Goal: Information Seeking & Learning: Find specific fact

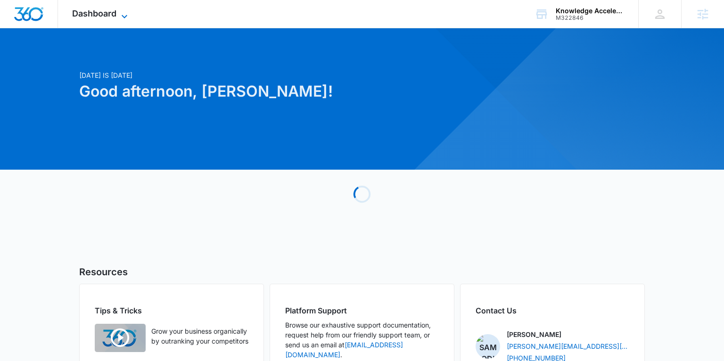
click at [108, 17] on span "Dashboard" at bounding box center [94, 13] width 44 height 10
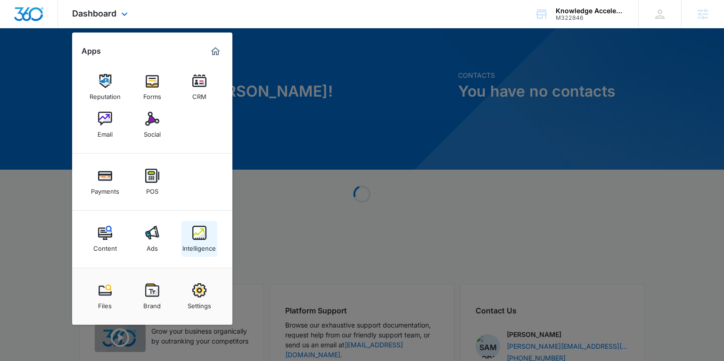
click at [197, 254] on link "Intelligence" at bounding box center [200, 239] width 36 height 36
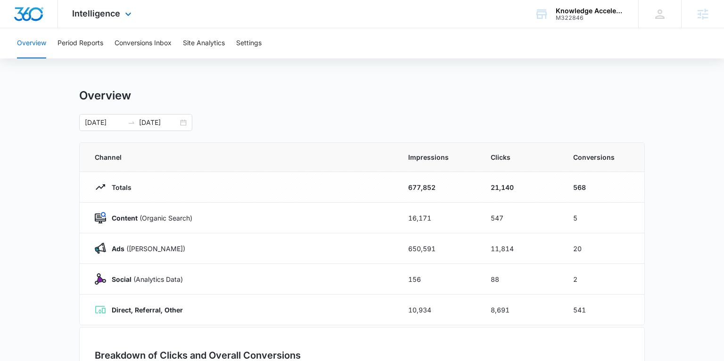
drag, startPoint x: 102, startPoint y: 20, endPoint x: 150, endPoint y: 78, distance: 75.6
click at [102, 20] on div "Intelligence Apps Reputation Forms CRM Email Social Payments POS Content Ads In…" at bounding box center [103, 14] width 90 height 28
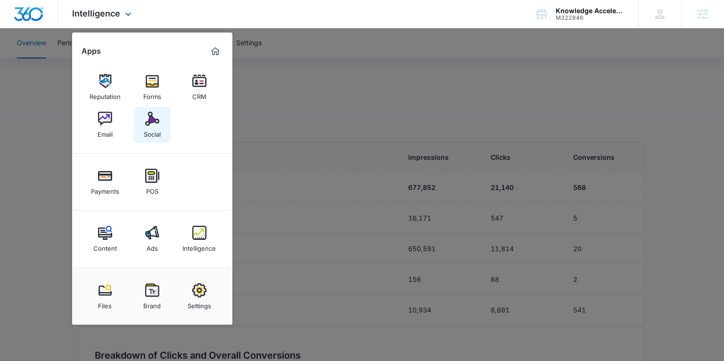
click at [149, 122] on img at bounding box center [152, 119] width 14 height 14
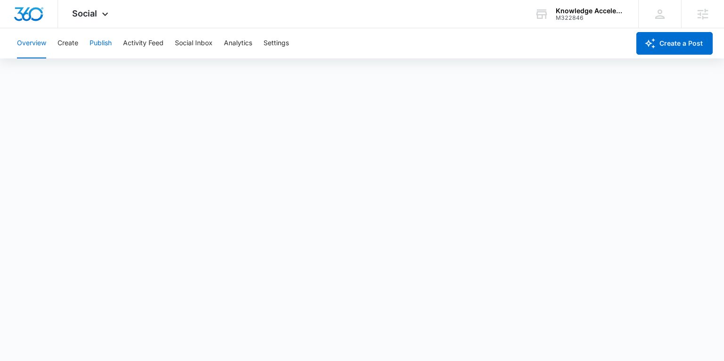
click at [95, 44] on button "Publish" at bounding box center [101, 43] width 22 height 30
click at [74, 43] on button "Create" at bounding box center [68, 43] width 21 height 30
click at [94, 77] on button "Approvals" at bounding box center [92, 72] width 32 height 26
click at [38, 42] on button "Overview" at bounding box center [31, 43] width 29 height 30
click at [73, 46] on button "Create" at bounding box center [68, 43] width 21 height 30
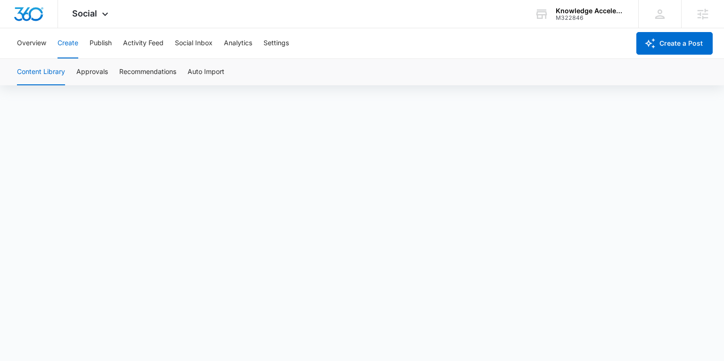
scroll to position [7, 0]
click at [88, 67] on button "Approvals" at bounding box center [92, 72] width 32 height 26
click at [107, 46] on button "Publish" at bounding box center [101, 43] width 22 height 30
click at [72, 44] on button "Create" at bounding box center [68, 43] width 21 height 30
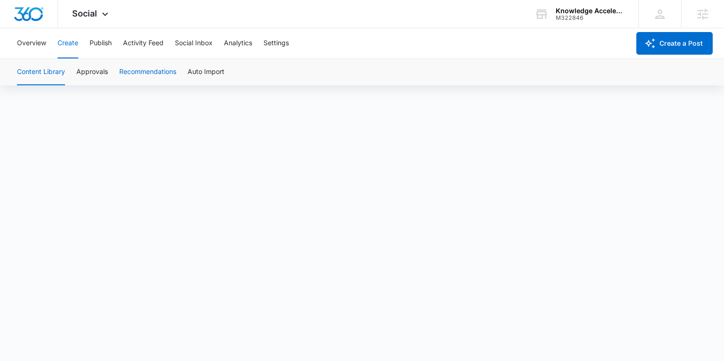
scroll to position [7, 0]
click at [88, 9] on span "Social" at bounding box center [84, 13] width 25 height 10
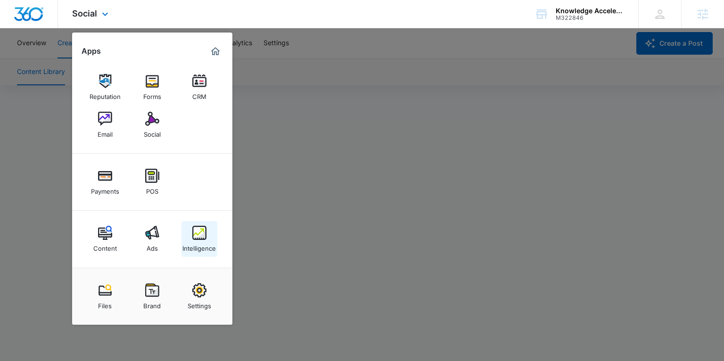
click at [195, 236] on img at bounding box center [199, 233] width 14 height 14
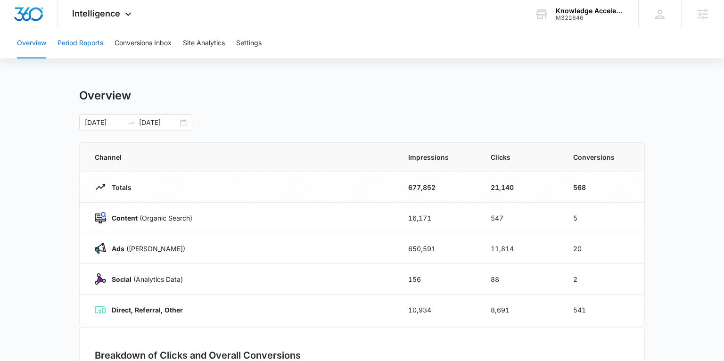
click at [78, 43] on button "Period Reports" at bounding box center [81, 43] width 46 height 30
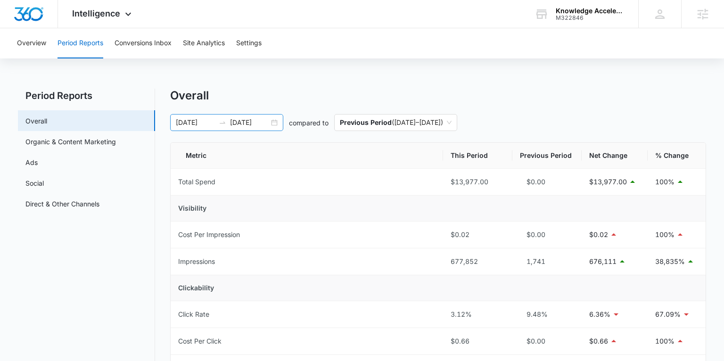
click at [276, 124] on div "02/26/2025 08/25/2025" at bounding box center [226, 122] width 113 height 17
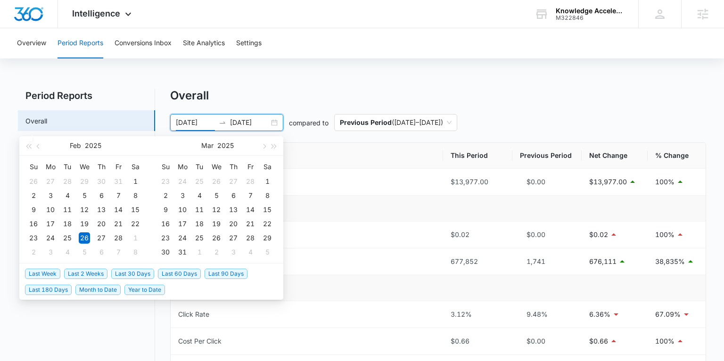
click at [89, 270] on span "Last 2 Weeks" at bounding box center [85, 274] width 43 height 10
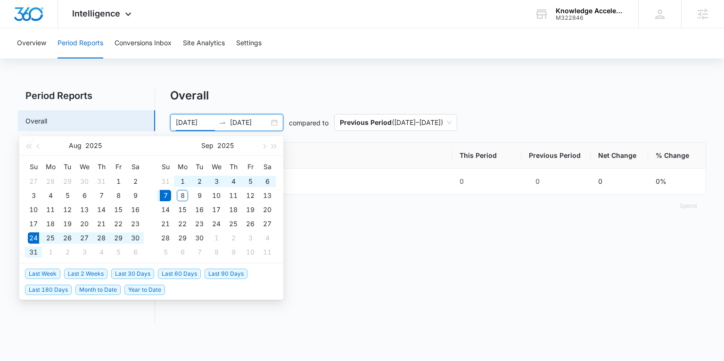
type input "[DATE]"
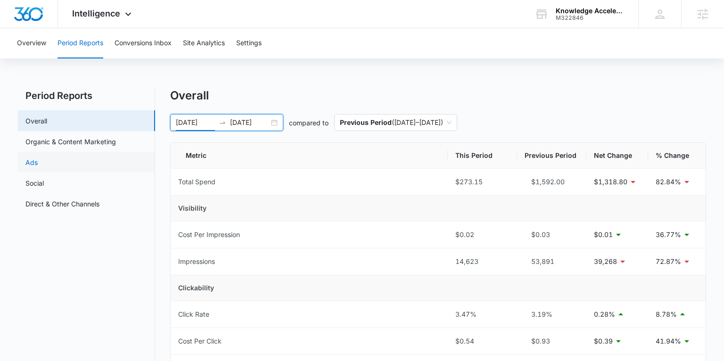
click at [38, 165] on link "Ads" at bounding box center [31, 162] width 12 height 10
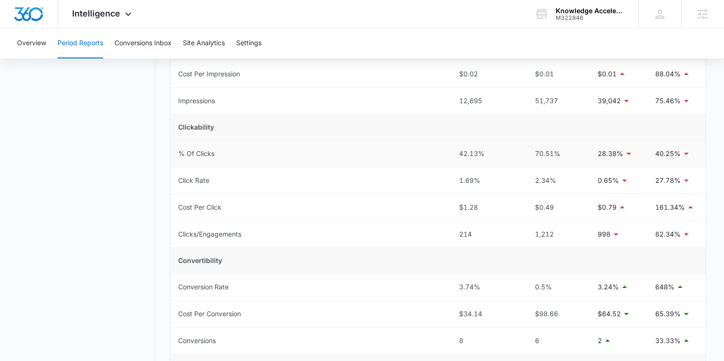
scroll to position [159, 0]
click at [109, 15] on span "Intelligence" at bounding box center [96, 13] width 48 height 10
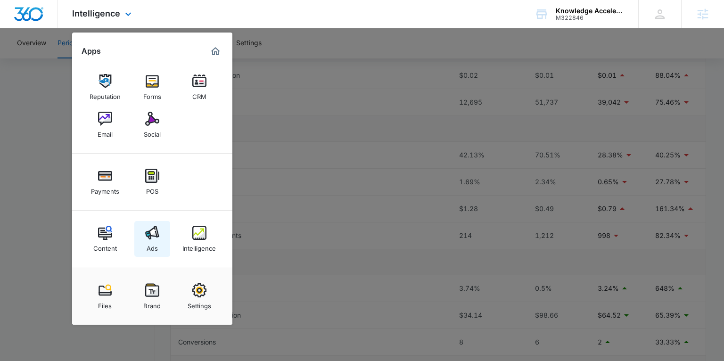
click at [149, 233] on img at bounding box center [152, 233] width 14 height 14
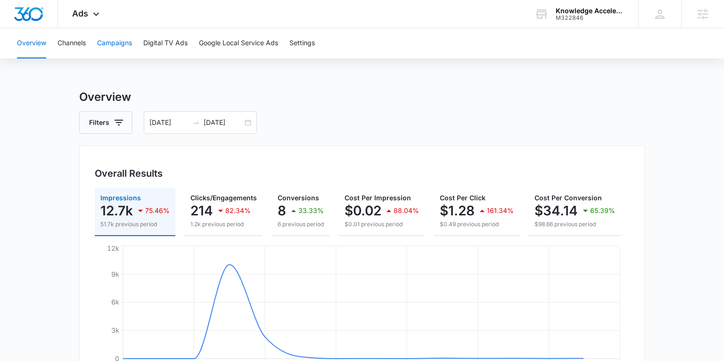
click at [118, 48] on button "Campaigns" at bounding box center [114, 43] width 35 height 30
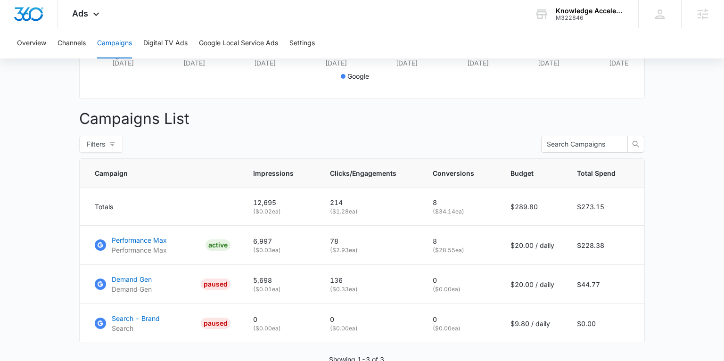
scroll to position [341, 0]
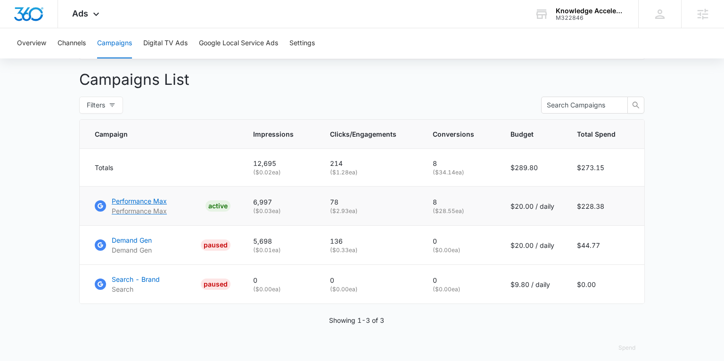
click at [154, 201] on p "Performance Max" at bounding box center [139, 201] width 55 height 10
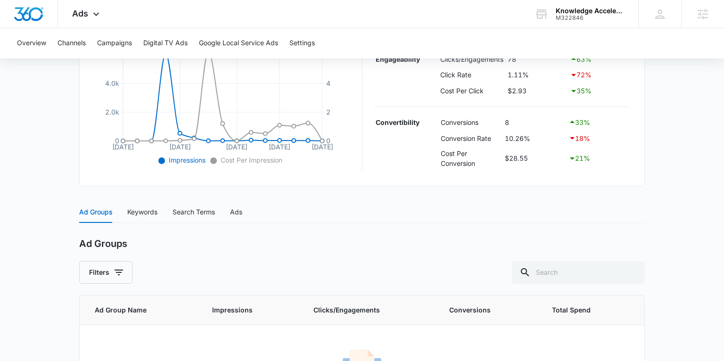
scroll to position [260, 0]
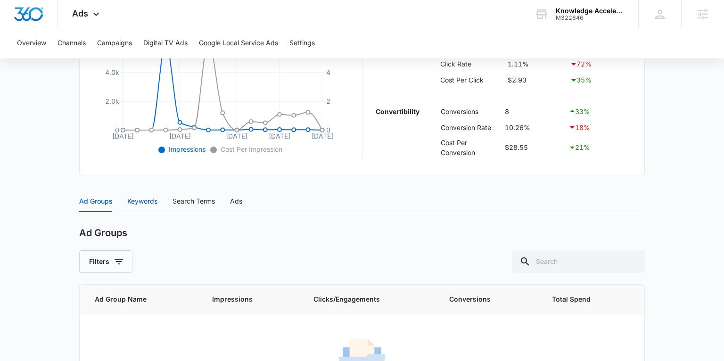
click at [146, 199] on div "Keywords" at bounding box center [142, 201] width 30 height 10
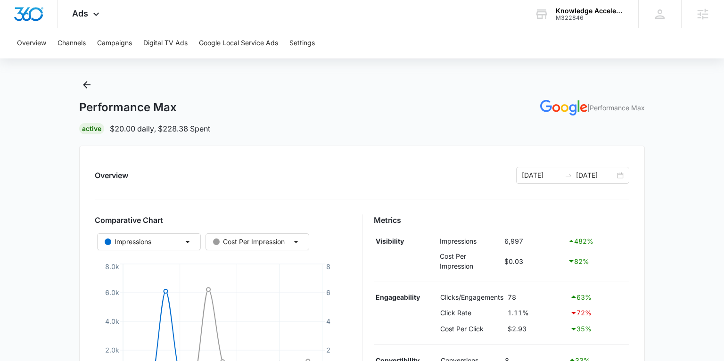
scroll to position [0, 0]
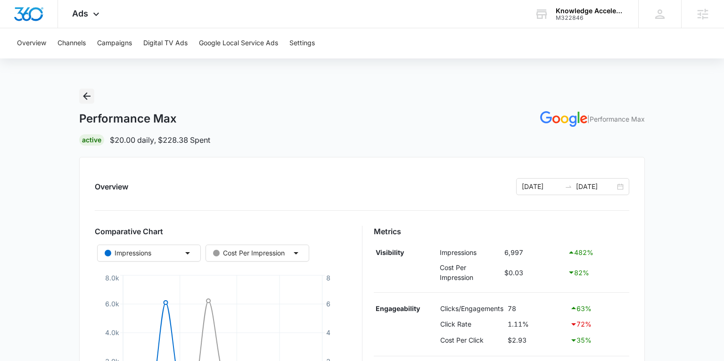
click at [87, 96] on icon "Back" at bounding box center [87, 96] width 8 height 8
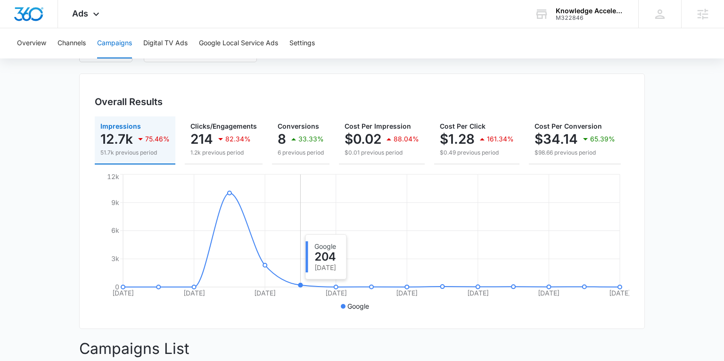
scroll to position [70, 0]
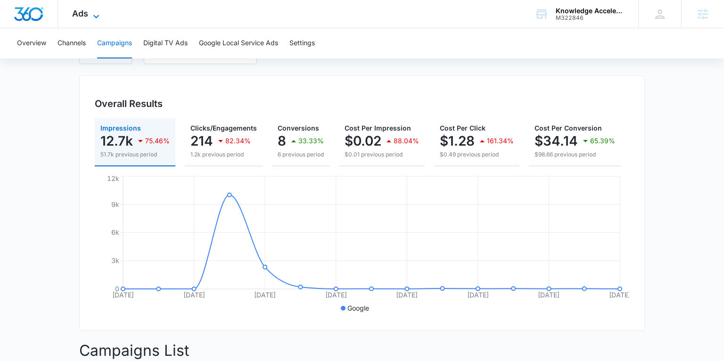
click at [86, 17] on span "Ads" at bounding box center [80, 13] width 16 height 10
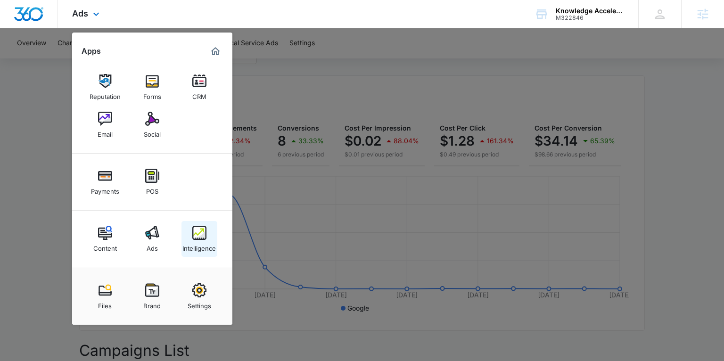
click at [191, 232] on link "Intelligence" at bounding box center [200, 239] width 36 height 36
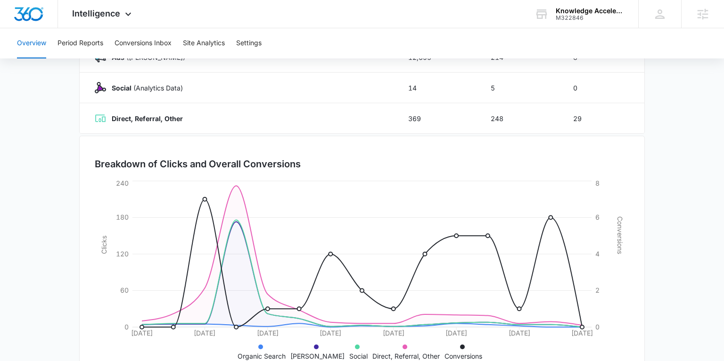
scroll to position [221, 0]
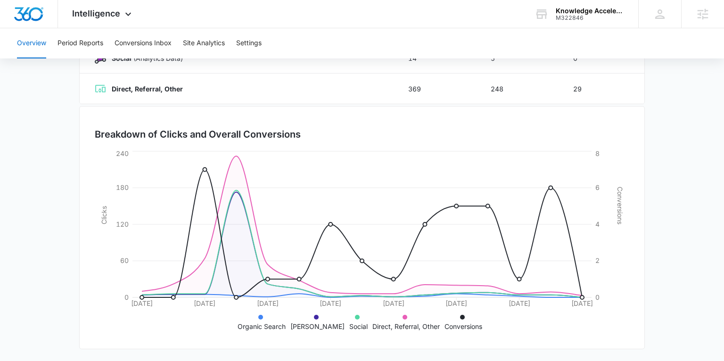
click at [110, 47] on div "Overview Period Reports Conversions Inbox Site Analytics Settings" at bounding box center [362, 43] width 702 height 30
click at [99, 44] on button "Period Reports" at bounding box center [81, 43] width 46 height 30
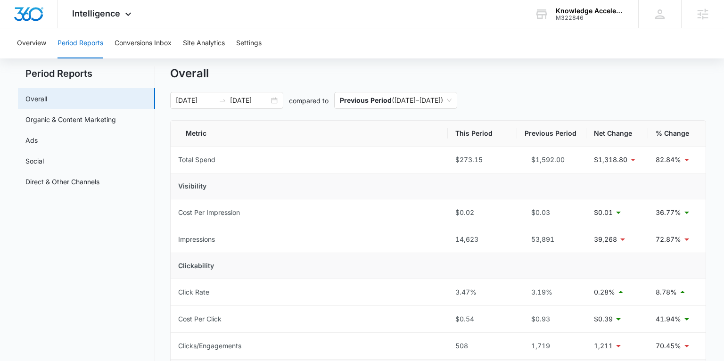
scroll to position [31, 0]
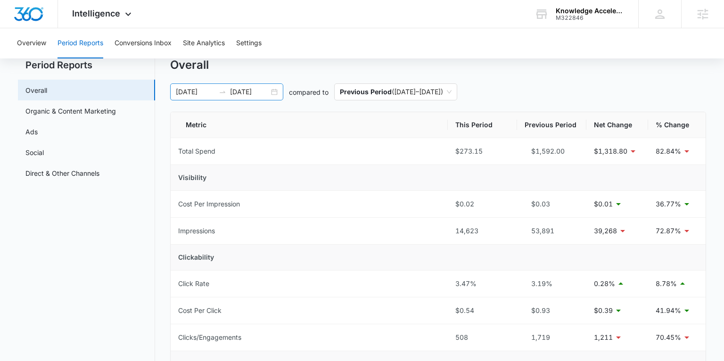
click at [273, 93] on div "08/24/2025 09/07/2025" at bounding box center [226, 91] width 113 height 17
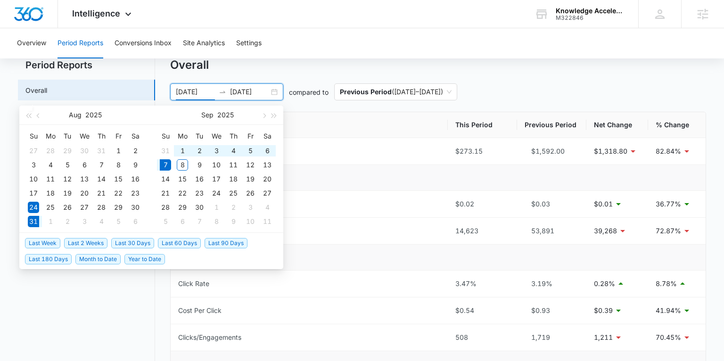
click at [44, 240] on span "Last Week" at bounding box center [42, 243] width 35 height 10
type input "[DATE]"
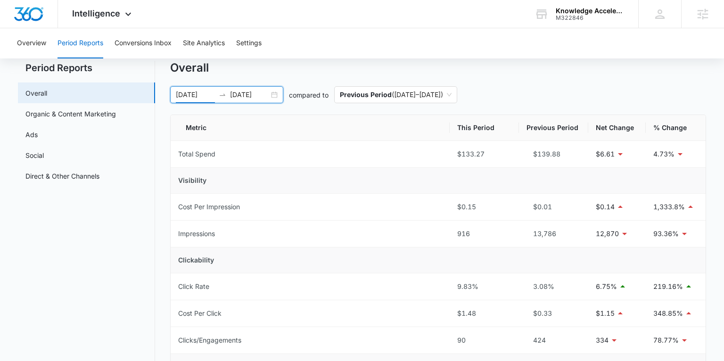
scroll to position [0, 0]
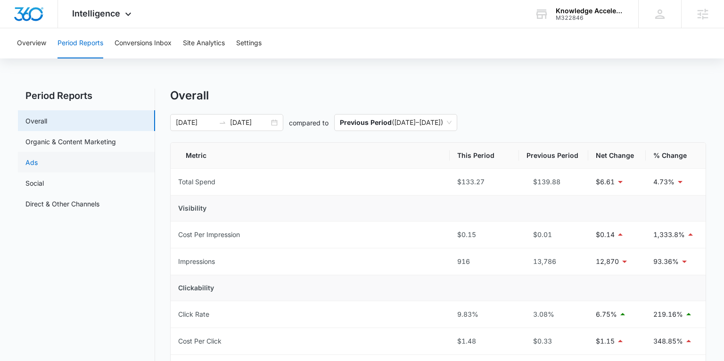
click at [38, 160] on link "Ads" at bounding box center [31, 162] width 12 height 10
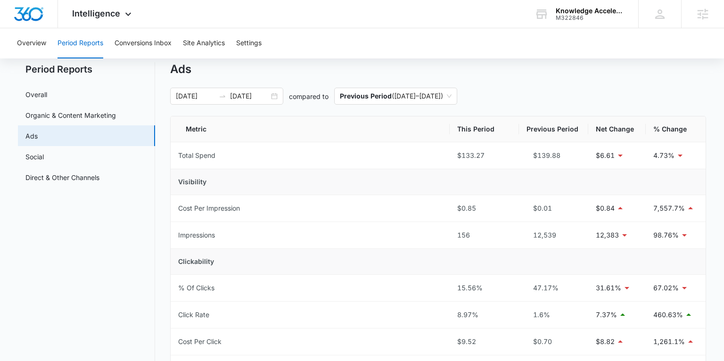
scroll to position [18, 0]
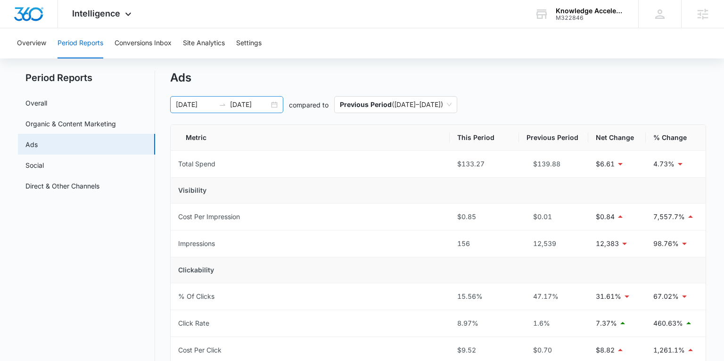
click at [275, 105] on div "08/31/2025 09/07/2025" at bounding box center [226, 104] width 113 height 17
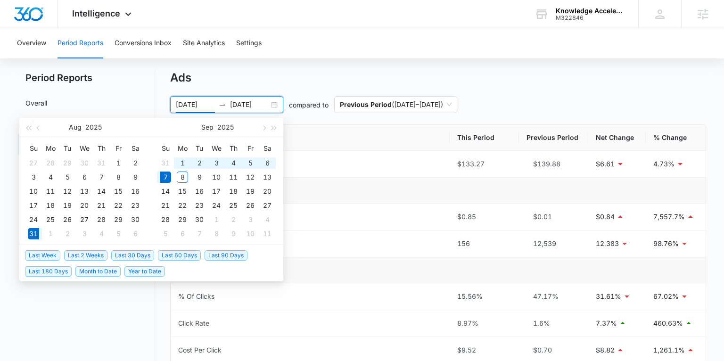
click at [47, 256] on span "Last Week" at bounding box center [42, 255] width 35 height 10
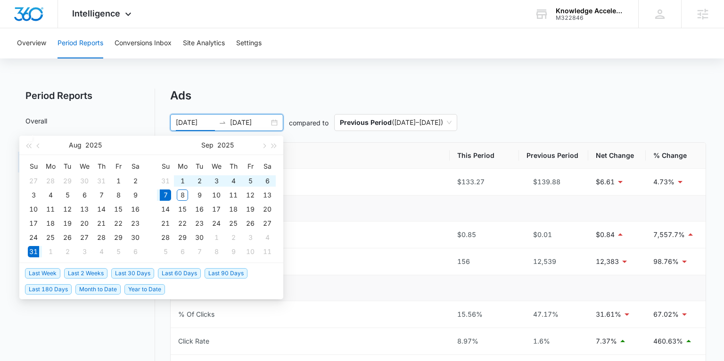
type input "08/31/2025"
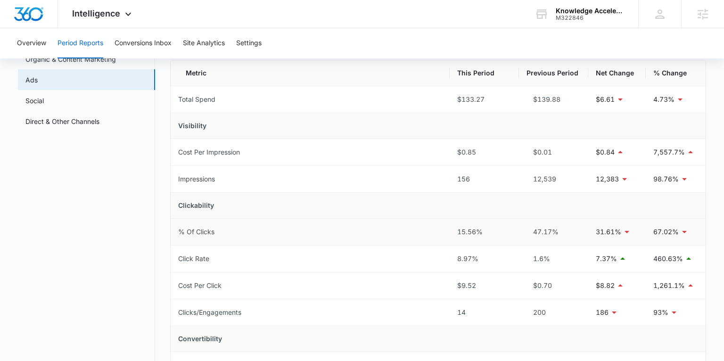
scroll to position [82, 0]
click at [101, 11] on span "Intelligence" at bounding box center [96, 13] width 48 height 10
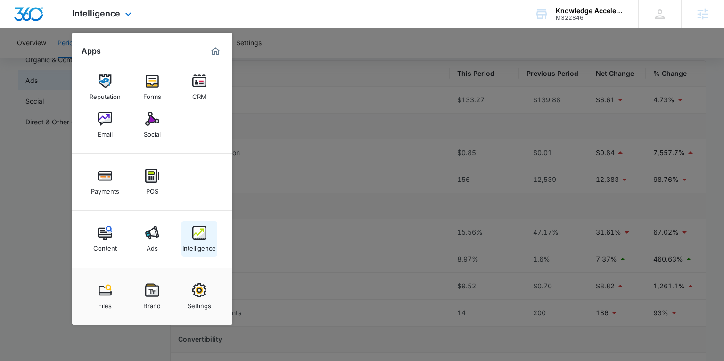
click at [193, 230] on img at bounding box center [199, 233] width 14 height 14
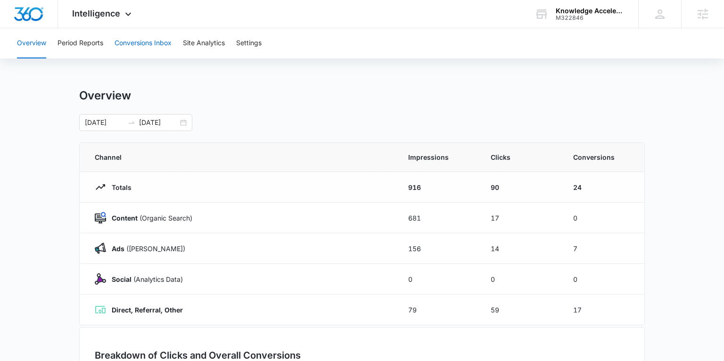
click at [144, 41] on button "Conversions Inbox" at bounding box center [143, 43] width 57 height 30
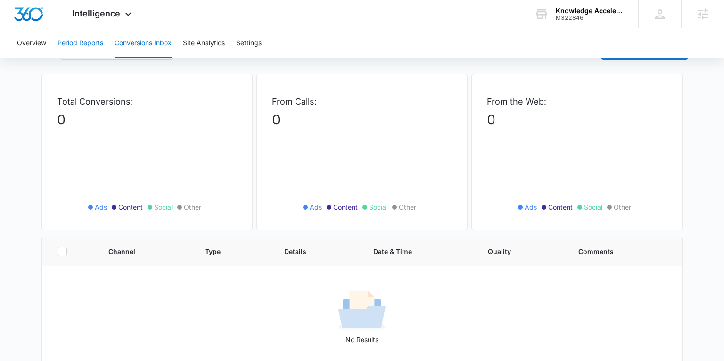
scroll to position [35, 0]
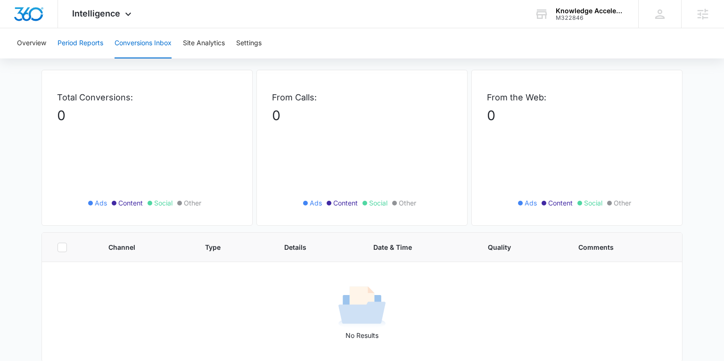
click at [91, 44] on button "Period Reports" at bounding box center [81, 43] width 46 height 30
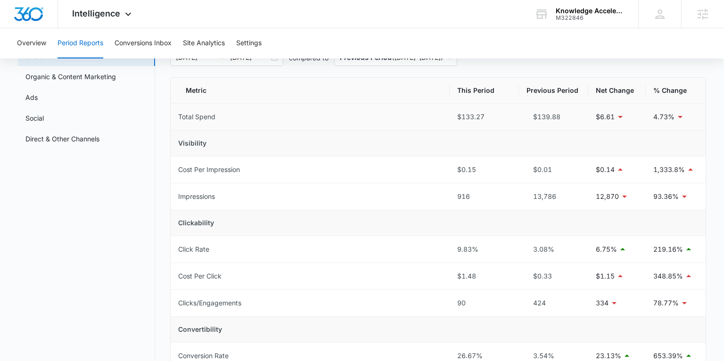
scroll to position [65, 0]
click at [96, 11] on span "Intelligence" at bounding box center [96, 13] width 48 height 10
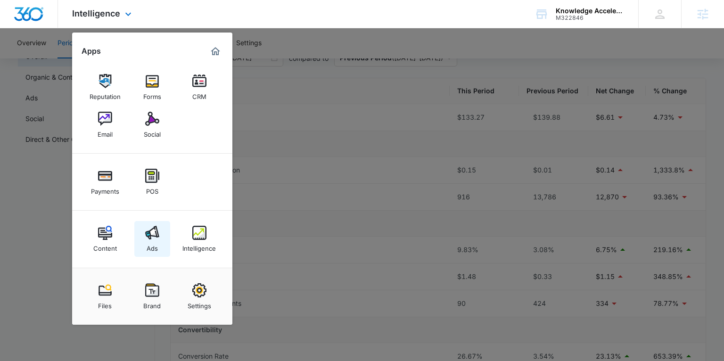
click at [154, 251] on div "Ads" at bounding box center [152, 246] width 11 height 12
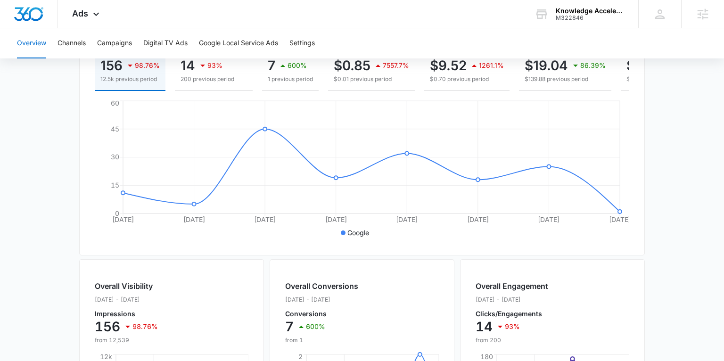
scroll to position [138, 0]
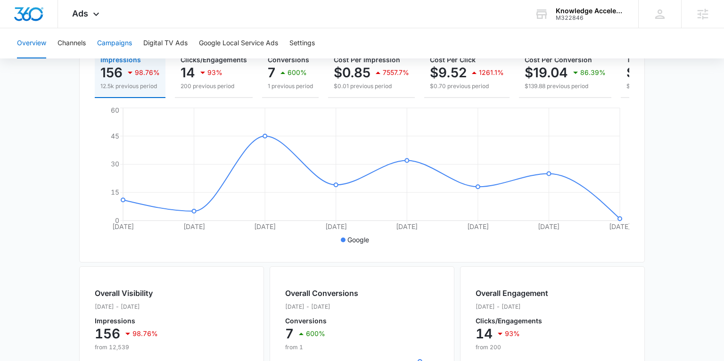
click at [124, 42] on button "Campaigns" at bounding box center [114, 43] width 35 height 30
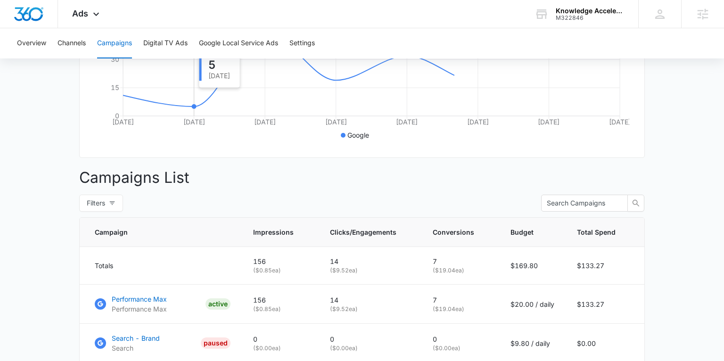
scroll to position [258, 0]
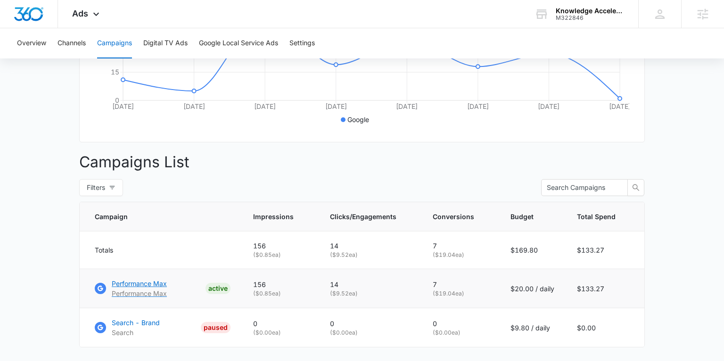
click at [157, 284] on p "Performance Max" at bounding box center [139, 284] width 55 height 10
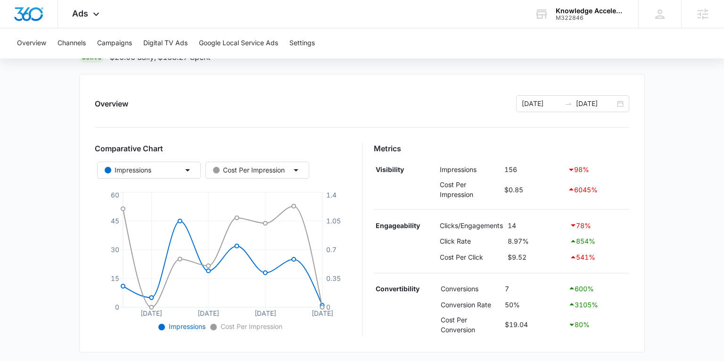
scroll to position [84, 0]
click at [527, 165] on td "156" at bounding box center [533, 168] width 63 height 16
drag, startPoint x: 566, startPoint y: 165, endPoint x: 586, endPoint y: 166, distance: 19.9
click at [586, 166] on div "98 %" at bounding box center [597, 168] width 59 height 11
drag, startPoint x: 589, startPoint y: 167, endPoint x: 577, endPoint y: 168, distance: 12.8
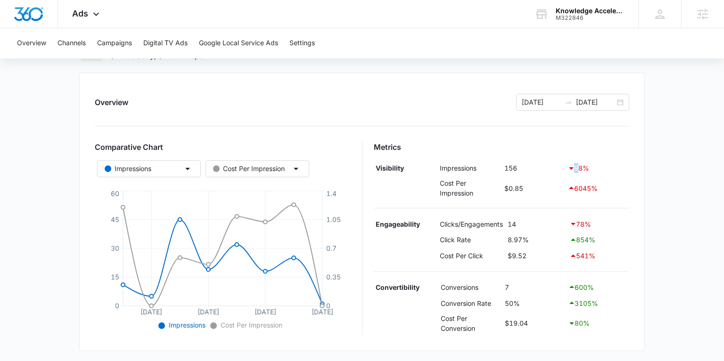
click at [577, 168] on div "98 %" at bounding box center [597, 168] width 59 height 11
drag, startPoint x: 569, startPoint y: 168, endPoint x: 588, endPoint y: 168, distance: 19.8
click at [588, 168] on div "98 %" at bounding box center [597, 168] width 59 height 11
drag, startPoint x: 589, startPoint y: 168, endPoint x: 570, endPoint y: 169, distance: 19.8
click at [570, 169] on div "98 %" at bounding box center [597, 168] width 59 height 11
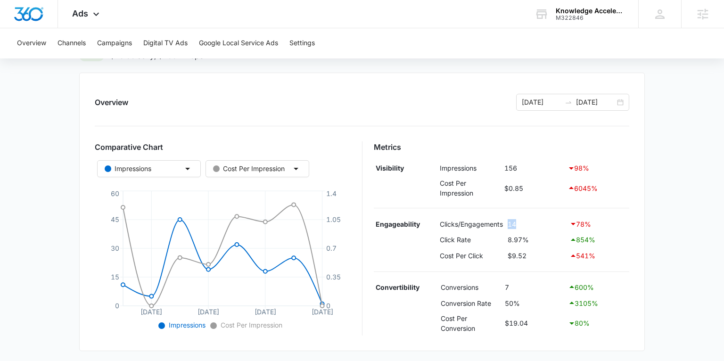
drag, startPoint x: 510, startPoint y: 223, endPoint x: 515, endPoint y: 223, distance: 5.7
click at [515, 223] on td "14" at bounding box center [536, 224] width 62 height 16
drag, startPoint x: 523, startPoint y: 239, endPoint x: 529, endPoint y: 239, distance: 6.6
click at [529, 239] on td "8.97%" at bounding box center [536, 240] width 62 height 16
drag, startPoint x: 510, startPoint y: 286, endPoint x: 503, endPoint y: 287, distance: 6.6
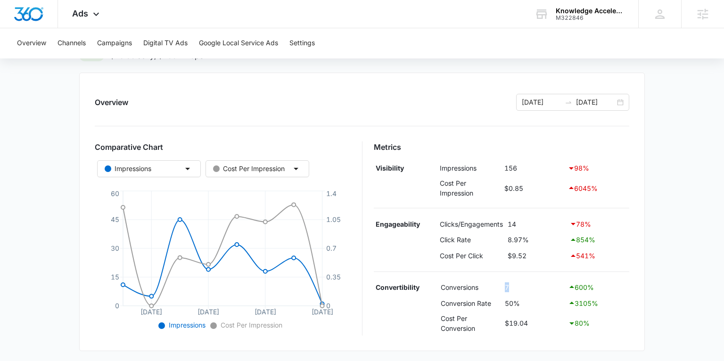
click at [503, 287] on td "7" at bounding box center [534, 288] width 63 height 16
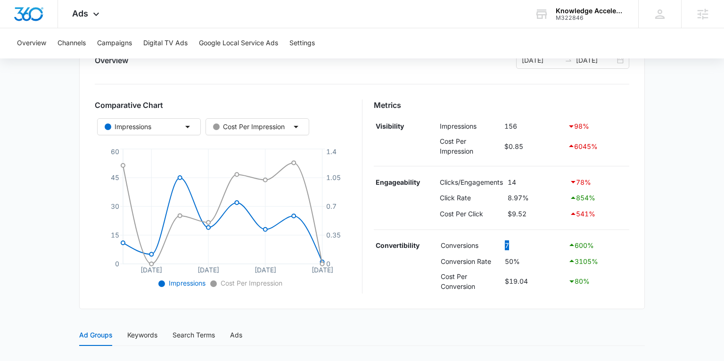
scroll to position [127, 0]
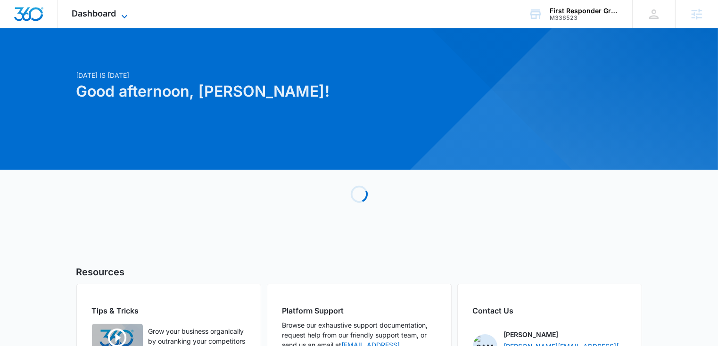
click at [113, 13] on span "Dashboard" at bounding box center [94, 13] width 44 height 10
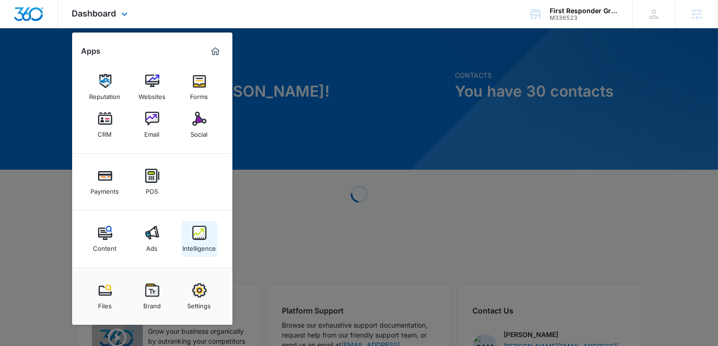
click at [201, 243] on div "Intelligence" at bounding box center [198, 246] width 33 height 12
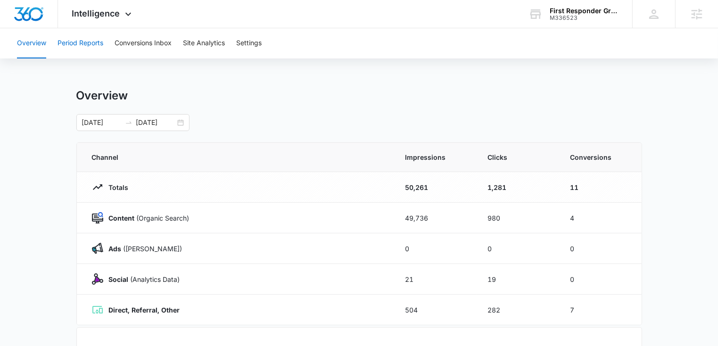
click at [89, 45] on button "Period Reports" at bounding box center [81, 43] width 46 height 30
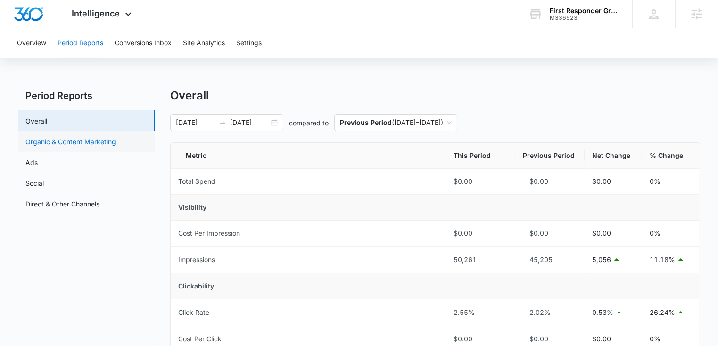
click at [83, 141] on link "Organic & Content Marketing" at bounding box center [70, 142] width 91 height 10
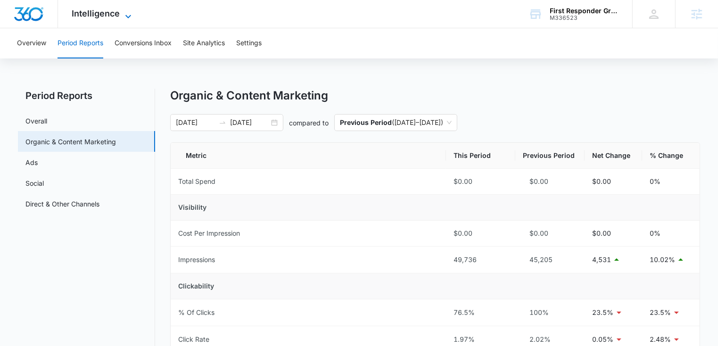
click at [94, 16] on span "Intelligence" at bounding box center [96, 13] width 48 height 10
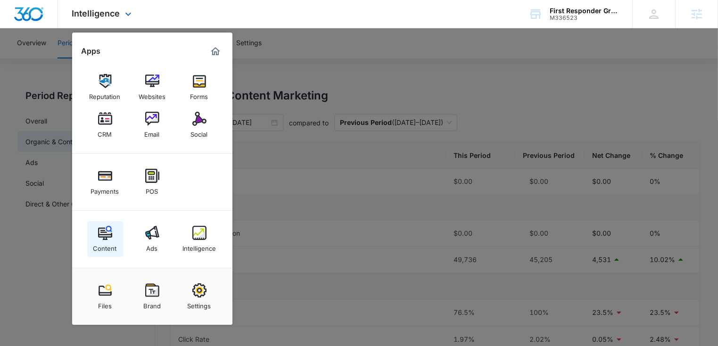
click at [104, 235] on img at bounding box center [105, 233] width 14 height 14
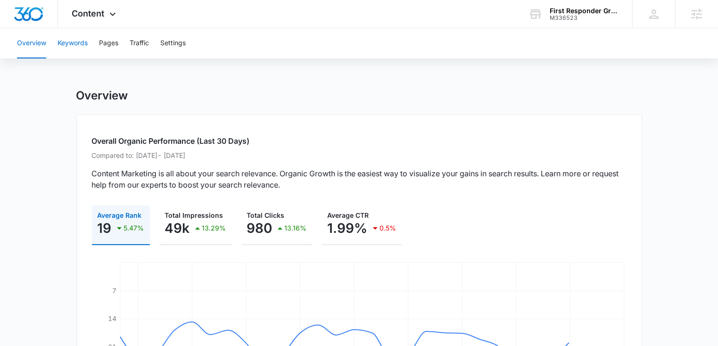
click at [75, 45] on button "Keywords" at bounding box center [73, 43] width 30 height 30
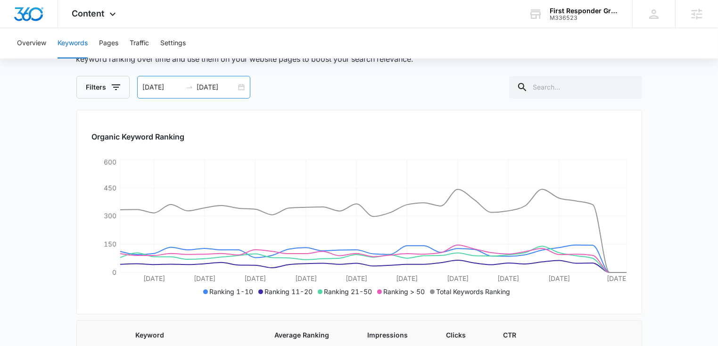
scroll to position [46, 0]
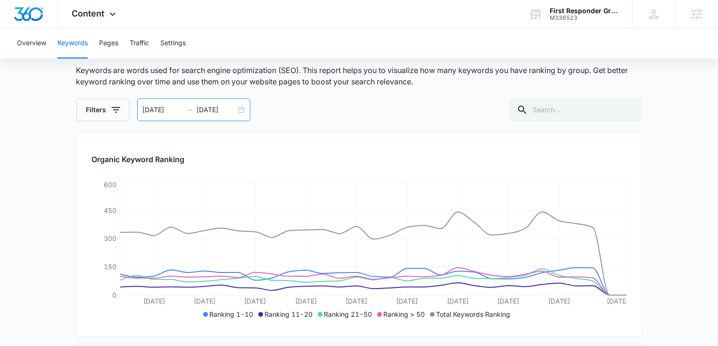
click at [179, 110] on input "[DATE]" at bounding box center [162, 110] width 39 height 10
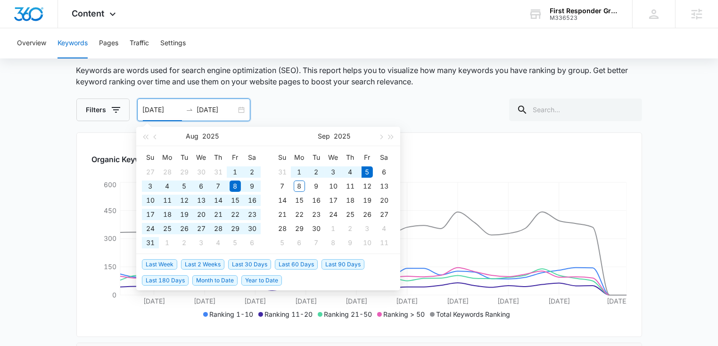
click at [179, 280] on span "Last 180 Days" at bounding box center [165, 280] width 47 height 10
type input "[DATE]"
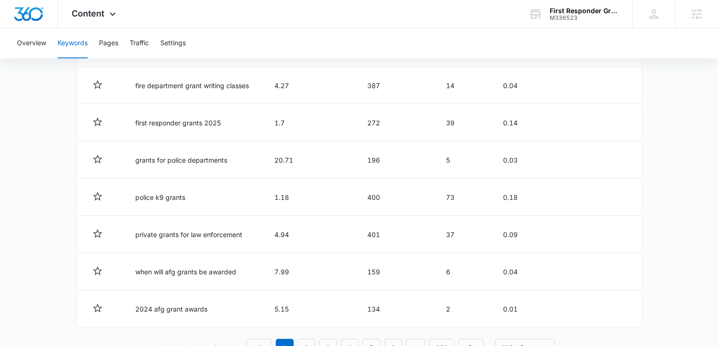
scroll to position [524, 0]
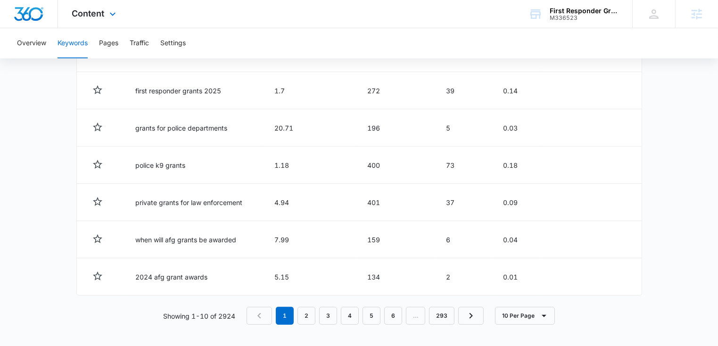
click at [92, 19] on div "Content Apps Reputation Websites Forms CRM Email Social Payments POS Content Ad…" at bounding box center [95, 14] width 74 height 28
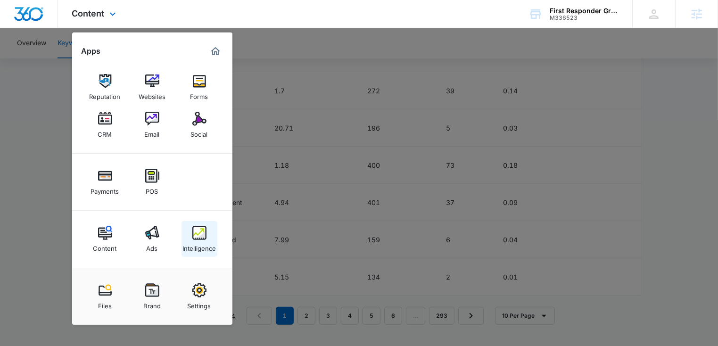
click at [193, 228] on img at bounding box center [199, 233] width 14 height 14
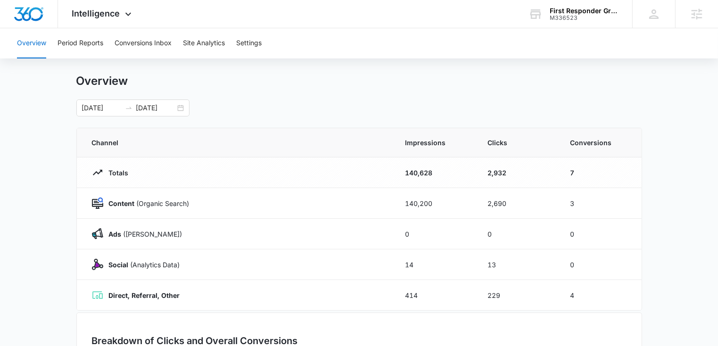
scroll to position [19, 0]
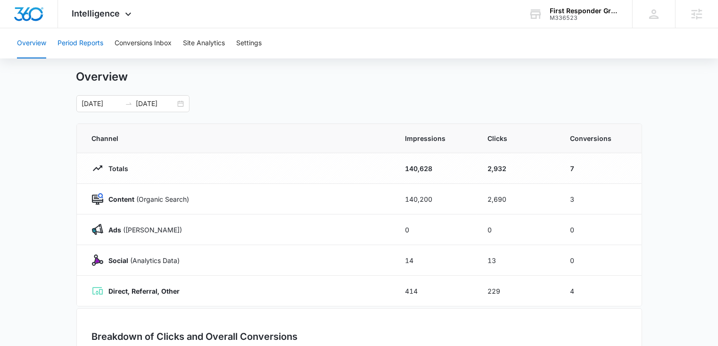
click at [86, 47] on button "Period Reports" at bounding box center [81, 43] width 46 height 30
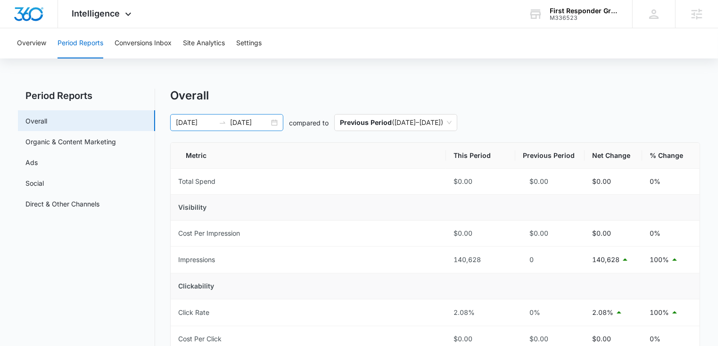
click at [274, 124] on div "03/09/2025 09/05/2025" at bounding box center [226, 122] width 113 height 17
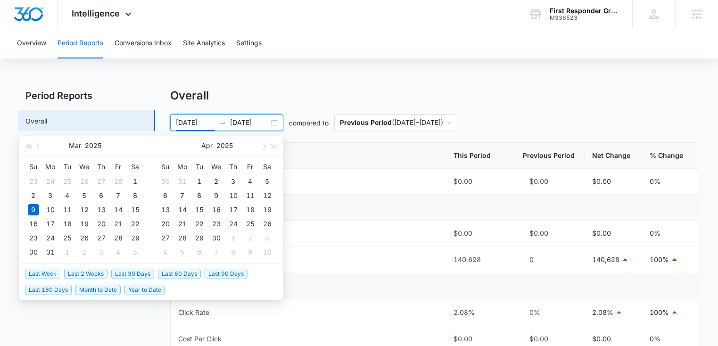
click at [130, 269] on span "Last 30 Days" at bounding box center [132, 274] width 43 height 10
type input "[DATE]"
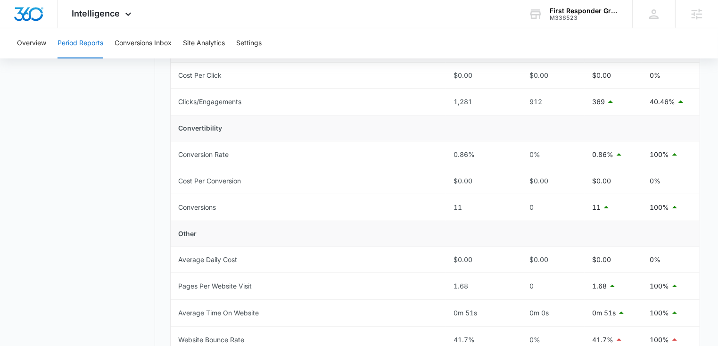
scroll to position [264, 0]
click at [91, 16] on span "Intelligence" at bounding box center [96, 13] width 48 height 10
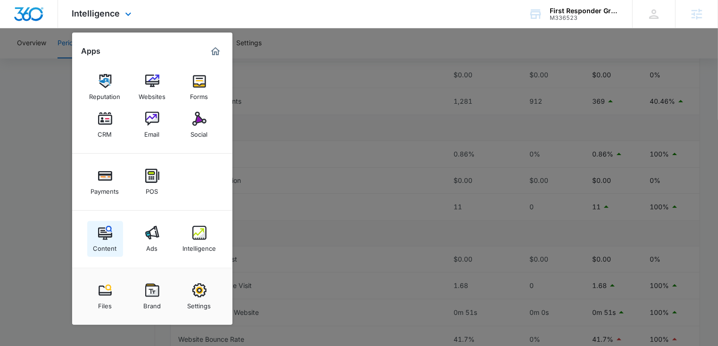
click at [108, 229] on img at bounding box center [105, 233] width 14 height 14
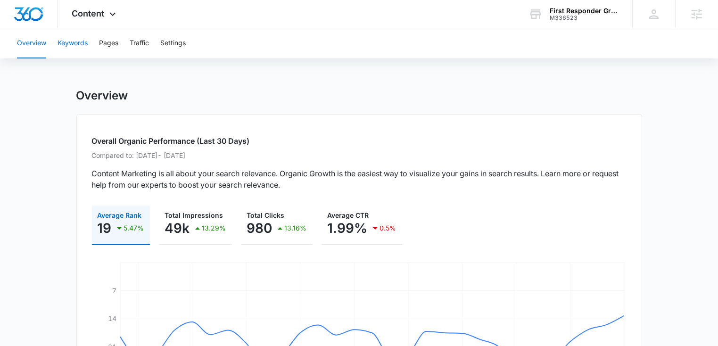
click at [73, 45] on button "Keywords" at bounding box center [73, 43] width 30 height 30
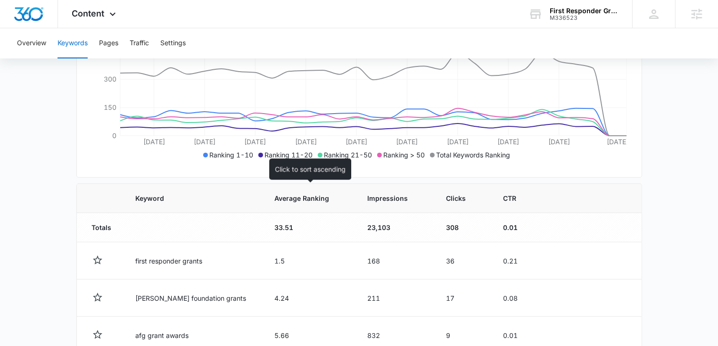
click at [301, 192] on th "Average Ranking" at bounding box center [309, 198] width 93 height 29
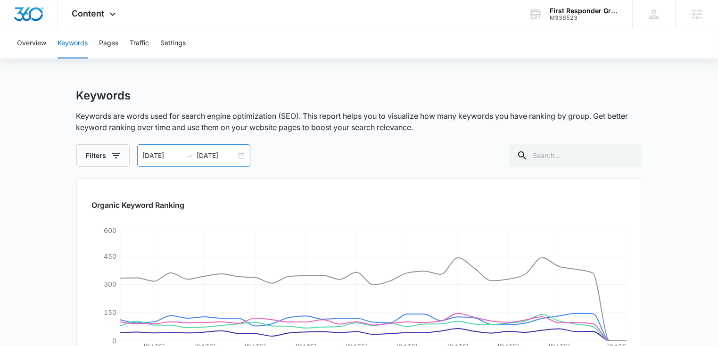
click at [243, 157] on div "08/08/2025 09/07/2025" at bounding box center [193, 155] width 113 height 23
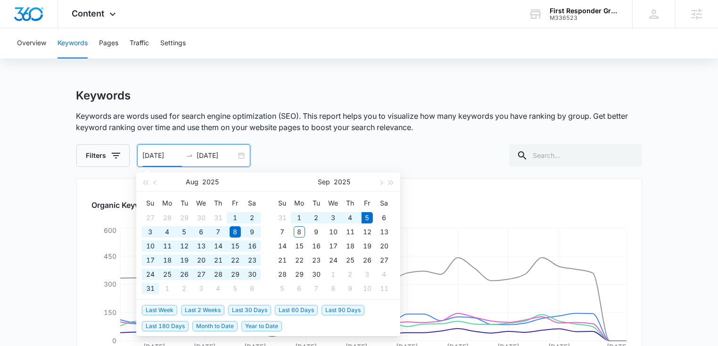
click at [173, 327] on span "Last 180 Days" at bounding box center [165, 326] width 47 height 10
type input "03/09/2025"
type input "09/05/2025"
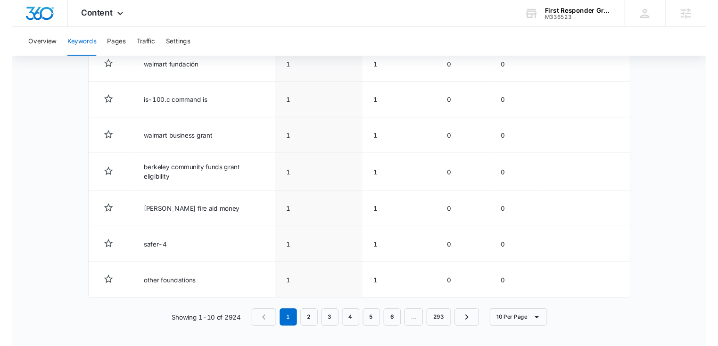
scroll to position [526, 0]
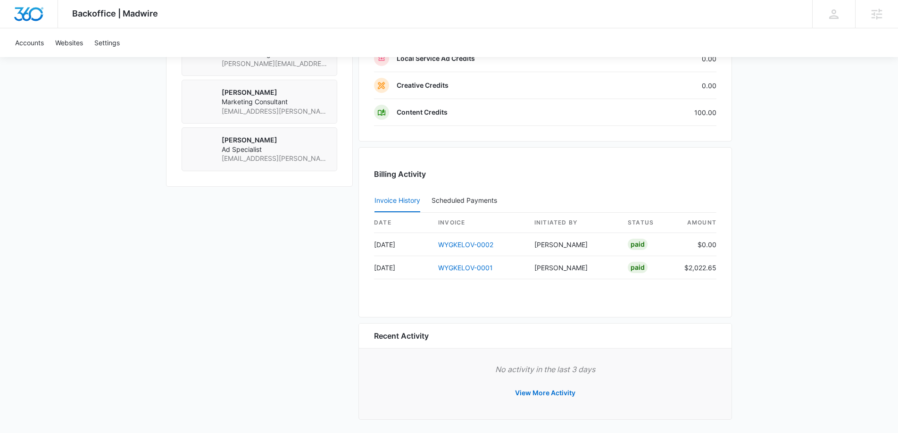
scroll to position [824, 0]
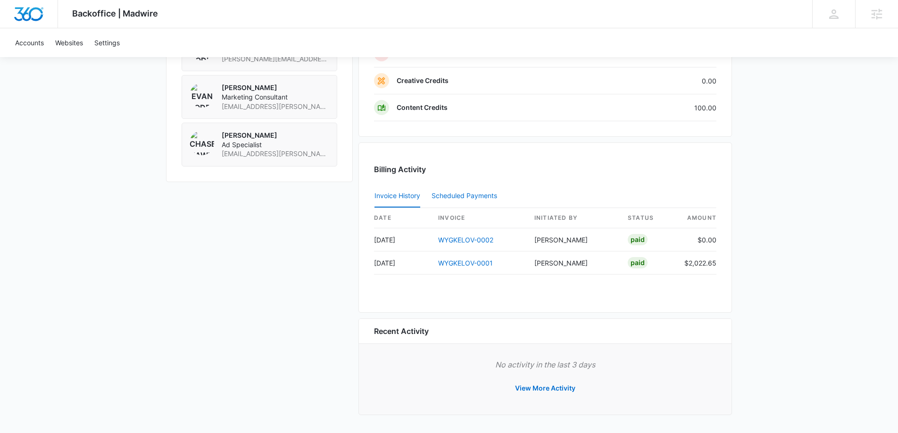
click at [457, 196] on div "Scheduled Payments 0" at bounding box center [465, 195] width 69 height 7
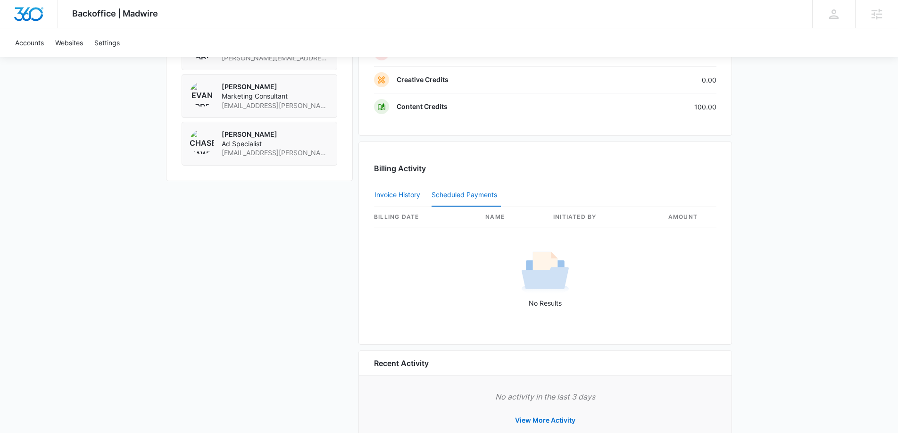
click at [413, 196] on button "Invoice History" at bounding box center [397, 195] width 46 height 23
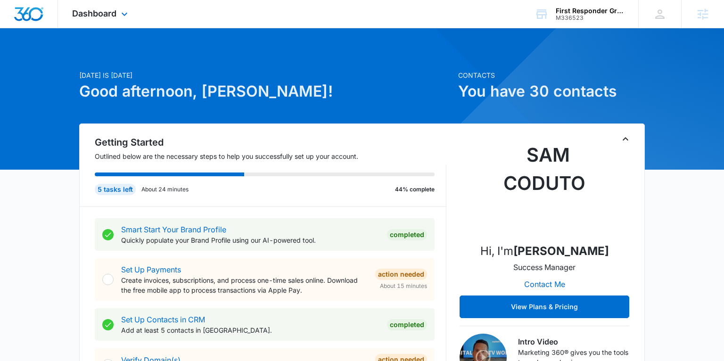
drag, startPoint x: 113, startPoint y: 13, endPoint x: 115, endPoint y: 25, distance: 12.5
click at [113, 13] on span "Dashboard" at bounding box center [94, 13] width 44 height 10
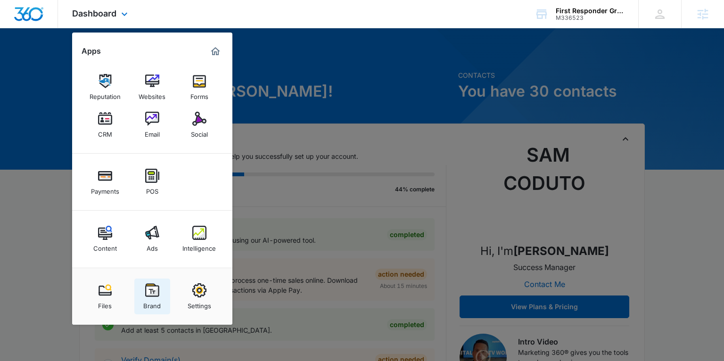
click at [153, 299] on div "Brand" at bounding box center [151, 304] width 17 height 12
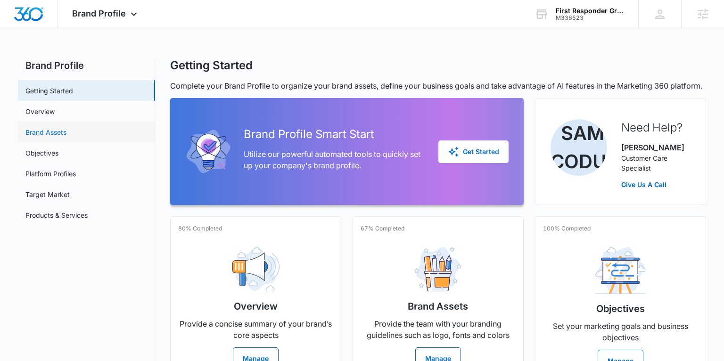
click at [47, 133] on link "Brand Assets" at bounding box center [45, 132] width 41 height 10
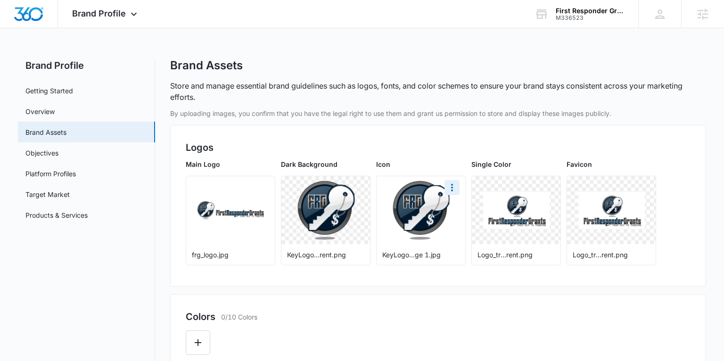
click at [416, 227] on div at bounding box center [421, 210] width 89 height 68
click at [264, 189] on icon "More" at bounding box center [261, 187] width 11 height 11
click at [280, 212] on div "Download" at bounding box center [281, 214] width 31 height 7
drag, startPoint x: 113, startPoint y: 14, endPoint x: 132, endPoint y: 69, distance: 58.3
click at [114, 14] on span "Brand Profile" at bounding box center [99, 13] width 54 height 10
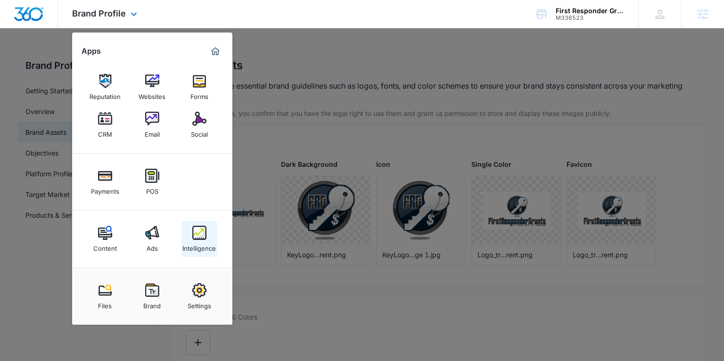
click at [206, 239] on link "Intelligence" at bounding box center [200, 239] width 36 height 36
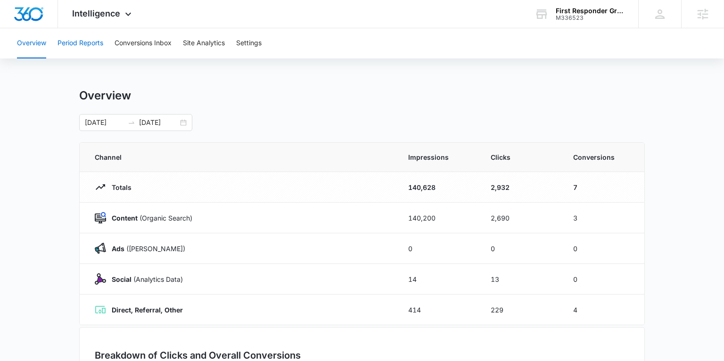
click at [92, 39] on button "Period Reports" at bounding box center [81, 43] width 46 height 30
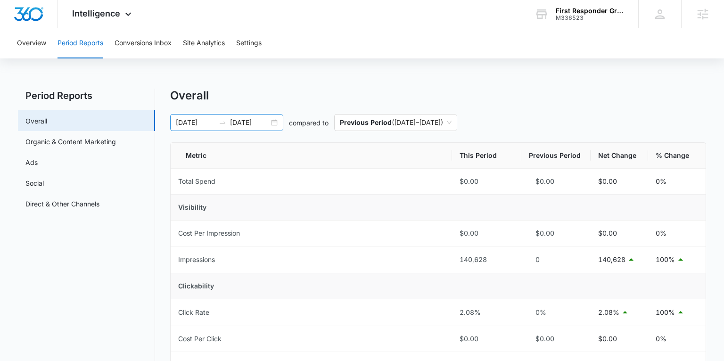
click at [277, 122] on div "[DATE] [DATE]" at bounding box center [226, 122] width 113 height 17
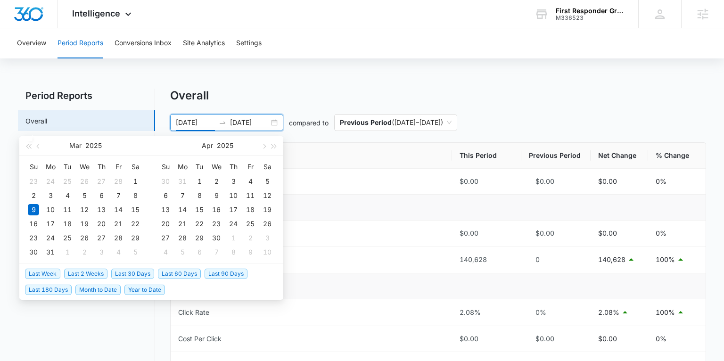
click at [121, 275] on span "Last 30 Days" at bounding box center [132, 274] width 43 height 10
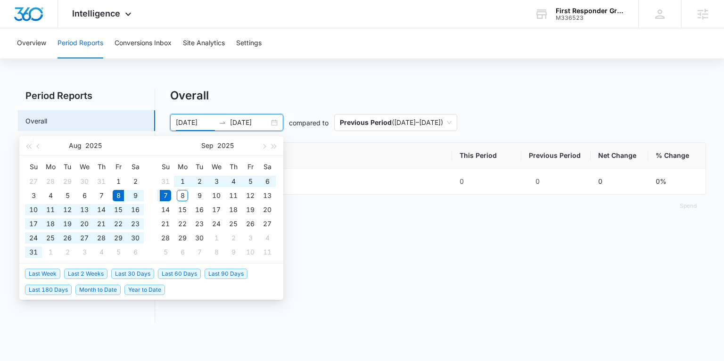
type input "[DATE]"
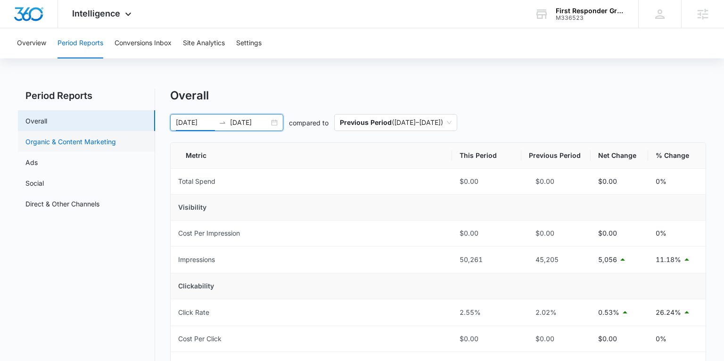
click at [48, 147] on link "Organic & Content Marketing" at bounding box center [70, 142] width 91 height 10
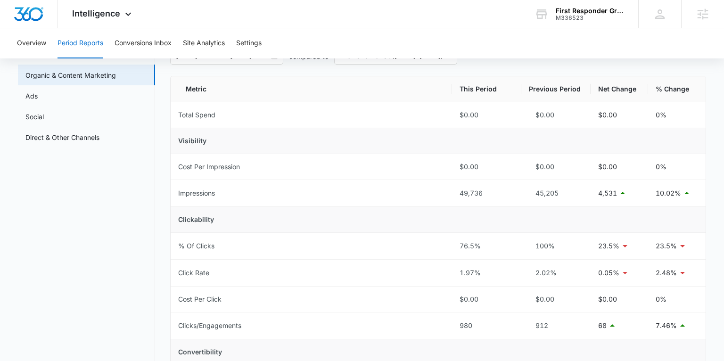
scroll to position [86, 0]
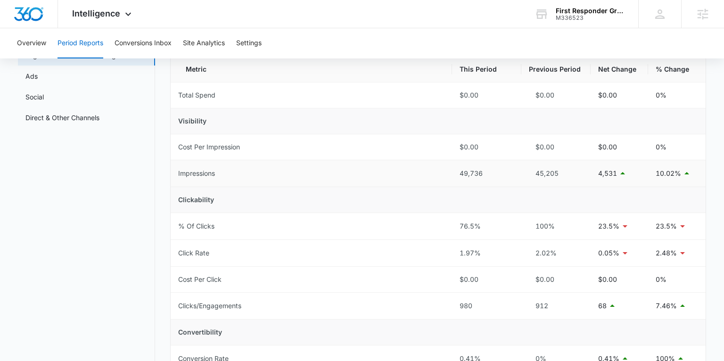
click at [483, 174] on div "49,736" at bounding box center [487, 173] width 54 height 10
drag, startPoint x: 486, startPoint y: 174, endPoint x: 460, endPoint y: 175, distance: 25.5
click at [460, 175] on div "49,736" at bounding box center [487, 173] width 54 height 10
click at [491, 173] on div "49,736" at bounding box center [487, 173] width 54 height 10
drag, startPoint x: 486, startPoint y: 173, endPoint x: 458, endPoint y: 175, distance: 27.9
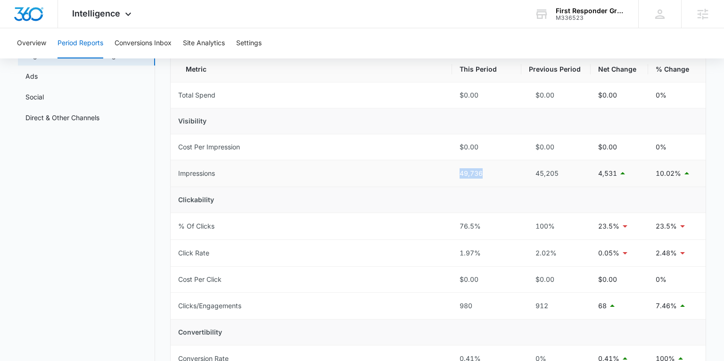
click at [458, 175] on td "49,736" at bounding box center [486, 173] width 69 height 27
drag, startPoint x: 175, startPoint y: 175, endPoint x: 219, endPoint y: 174, distance: 44.3
click at [219, 174] on td "Impressions" at bounding box center [311, 173] width 281 height 27
drag, startPoint x: 471, startPoint y: 307, endPoint x: 456, endPoint y: 308, distance: 15.1
click at [456, 308] on td "980" at bounding box center [486, 306] width 69 height 27
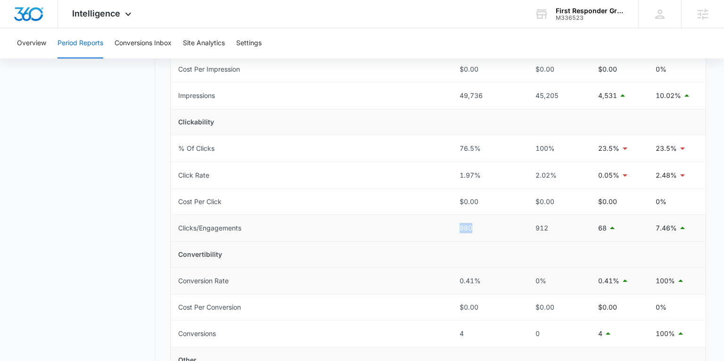
scroll to position [173, 0]
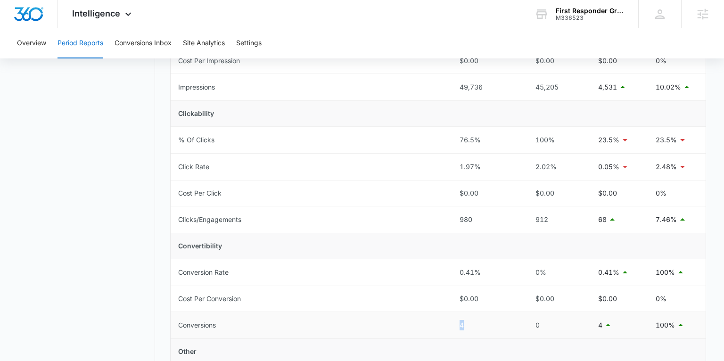
click at [459, 326] on td "4" at bounding box center [486, 325] width 69 height 27
drag, startPoint x: 457, startPoint y: 272, endPoint x: 481, endPoint y: 271, distance: 24.5
click at [481, 271] on td "0.41%" at bounding box center [486, 272] width 69 height 27
drag, startPoint x: 459, startPoint y: 165, endPoint x: 481, endPoint y: 165, distance: 22.6
click at [481, 165] on td "1.97%" at bounding box center [486, 167] width 69 height 27
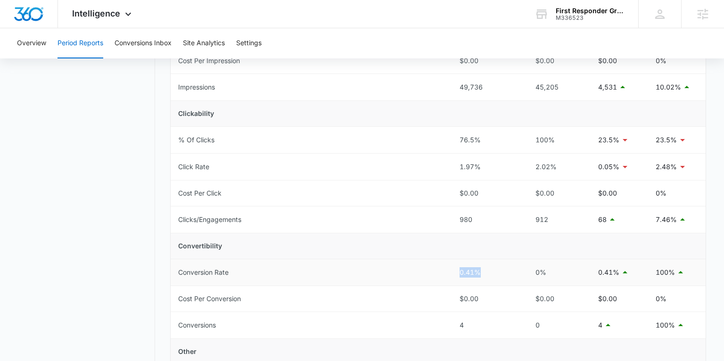
drag, startPoint x: 460, startPoint y: 273, endPoint x: 481, endPoint y: 273, distance: 21.7
click at [481, 273] on div "0.41%" at bounding box center [487, 272] width 54 height 10
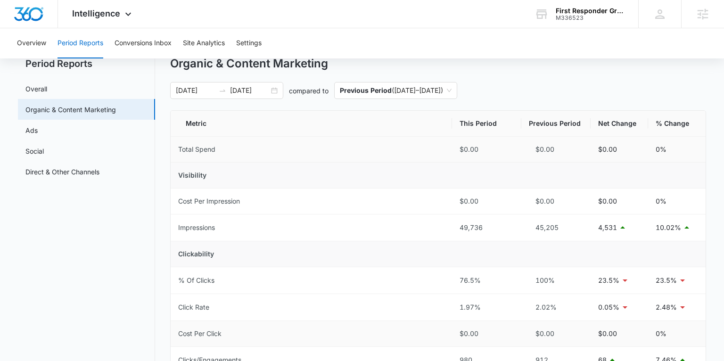
scroll to position [0, 0]
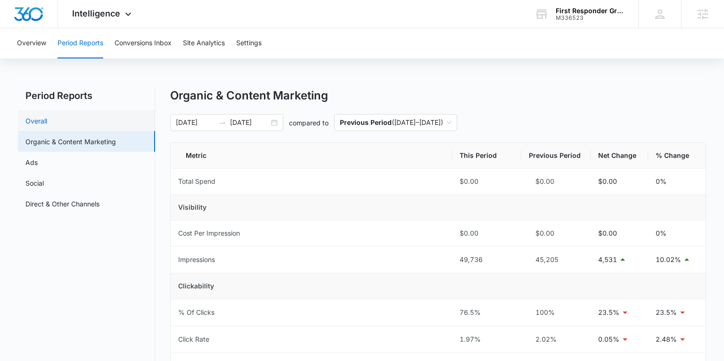
click at [30, 121] on link "Overall" at bounding box center [36, 121] width 22 height 10
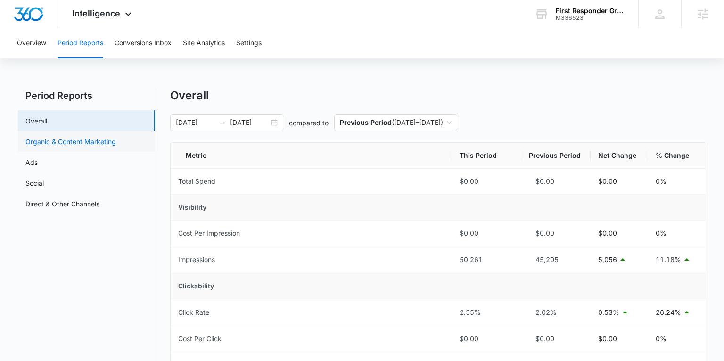
click at [35, 140] on link "Organic & Content Marketing" at bounding box center [70, 142] width 91 height 10
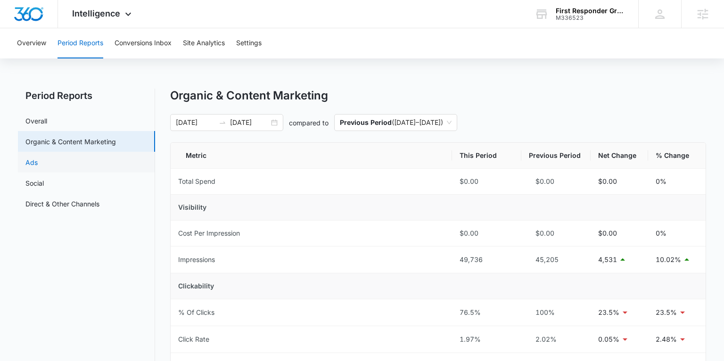
click at [38, 160] on link "Ads" at bounding box center [31, 162] width 12 height 10
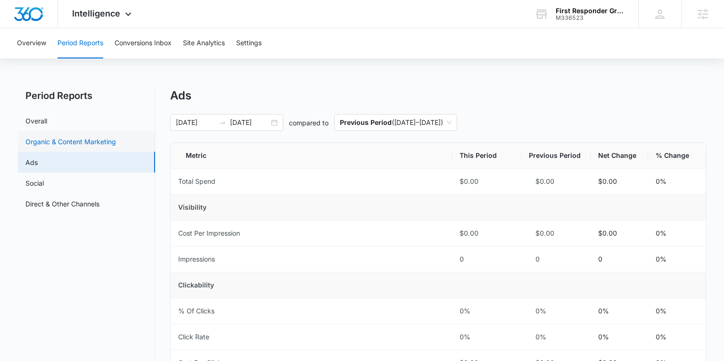
click at [50, 137] on link "Organic & Content Marketing" at bounding box center [70, 142] width 91 height 10
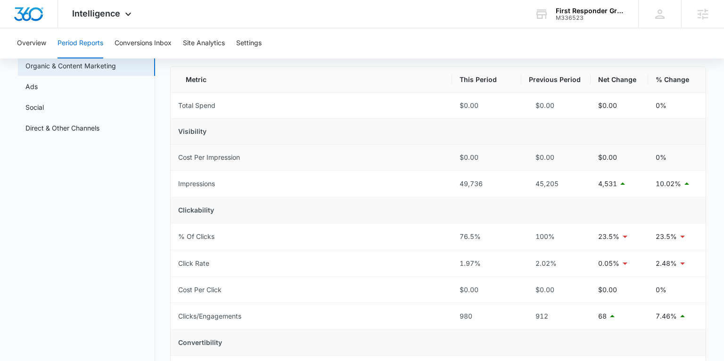
scroll to position [74, 0]
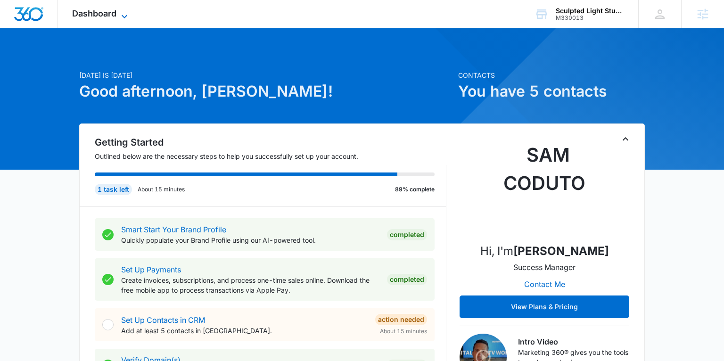
click at [103, 16] on span "Dashboard" at bounding box center [94, 13] width 44 height 10
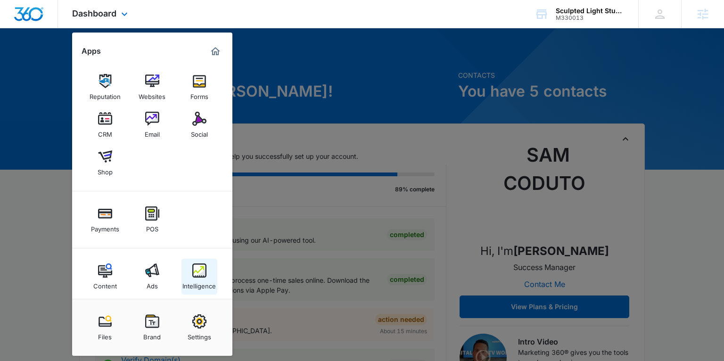
click at [200, 271] on img at bounding box center [199, 271] width 14 height 14
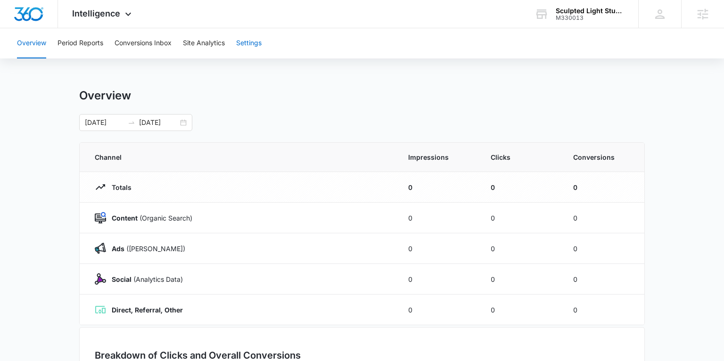
click at [244, 42] on button "Settings" at bounding box center [248, 43] width 25 height 30
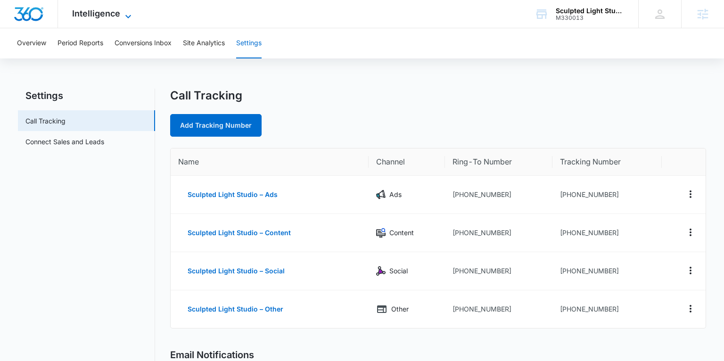
click at [103, 17] on span "Intelligence" at bounding box center [96, 13] width 48 height 10
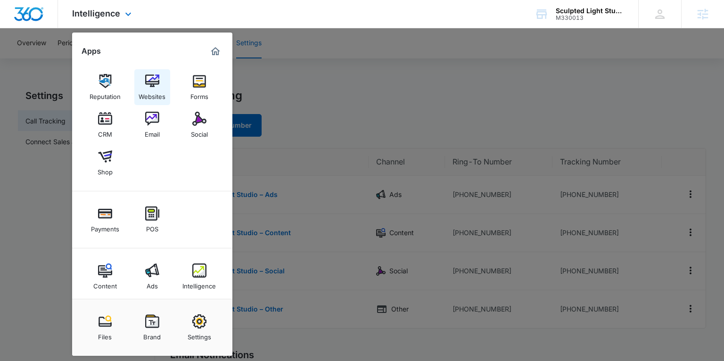
click at [141, 85] on link "Websites" at bounding box center [152, 87] width 36 height 36
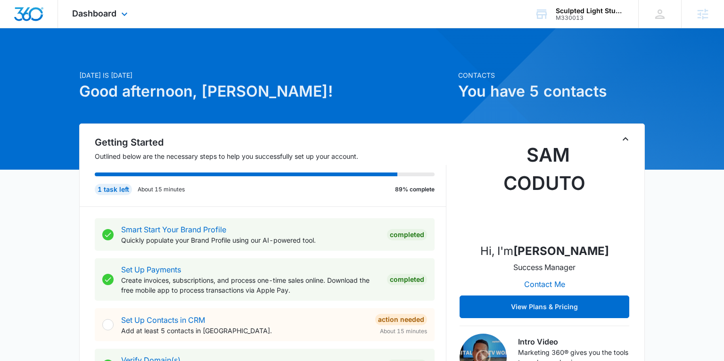
click at [117, 19] on div "Dashboard Apps Reputation Websites Forms CRM Email Social Shop Payments POS Con…" at bounding box center [101, 14] width 86 height 28
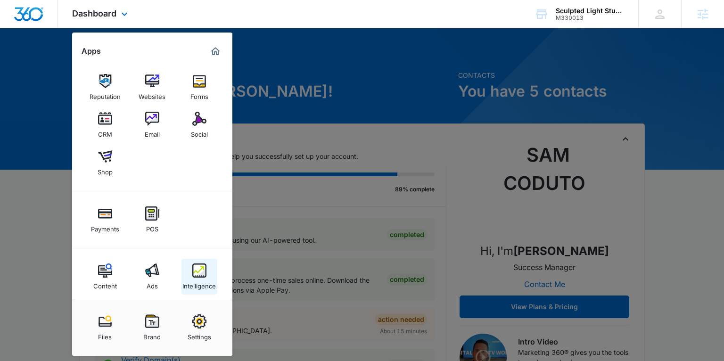
click at [204, 276] on img at bounding box center [199, 271] width 14 height 14
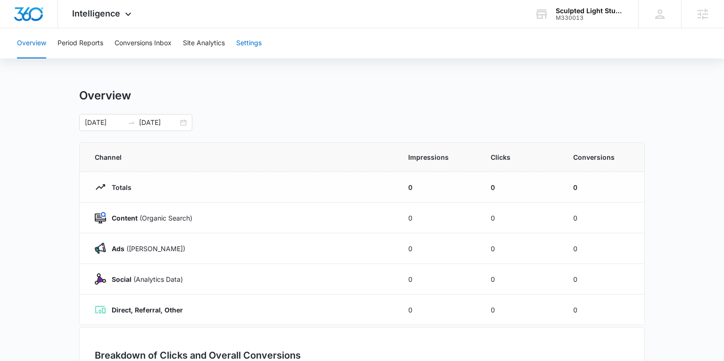
click at [248, 44] on button "Settings" at bounding box center [248, 43] width 25 height 30
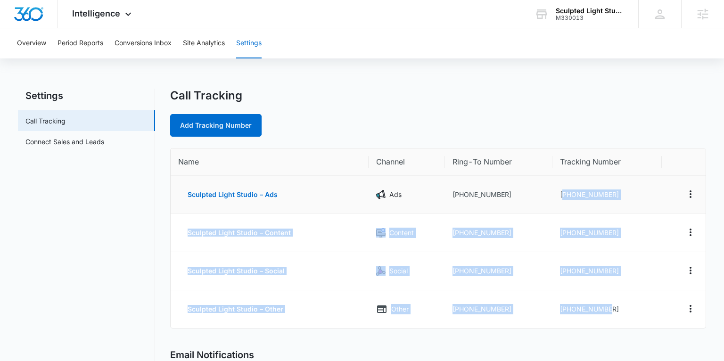
drag, startPoint x: 613, startPoint y: 310, endPoint x: 562, endPoint y: 198, distance: 123.2
click at [562, 198] on tbody "Sculpted Light Studio – Ads Ads [PHONE_NUMBER] [PHONE_NUMBER] Sculpted Light St…" at bounding box center [438, 252] width 535 height 152
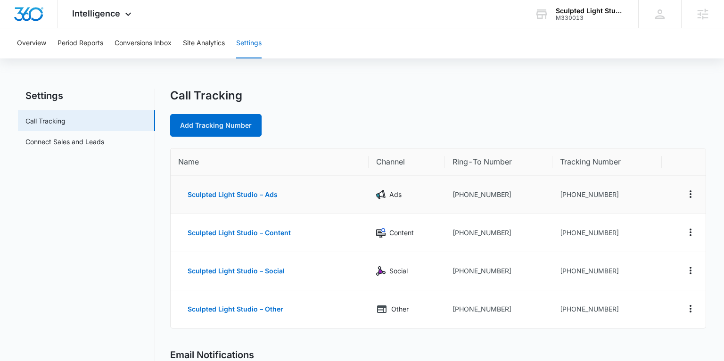
click at [553, 196] on td "[PHONE_NUMBER]" at bounding box center [607, 195] width 109 height 38
drag, startPoint x: 567, startPoint y: 234, endPoint x: 611, endPoint y: 234, distance: 43.8
click at [611, 234] on td "[PHONE_NUMBER]" at bounding box center [607, 233] width 109 height 38
drag, startPoint x: 587, startPoint y: 239, endPoint x: 570, endPoint y: 239, distance: 17.5
click at [586, 239] on td "[PHONE_NUMBER]" at bounding box center [607, 233] width 109 height 38
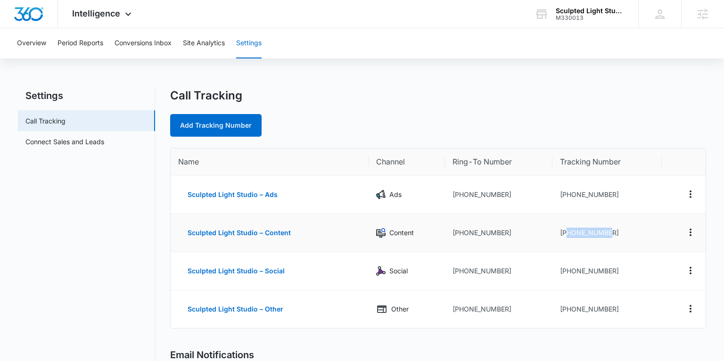
drag, startPoint x: 566, startPoint y: 232, endPoint x: 610, endPoint y: 231, distance: 43.4
click at [610, 231] on td "[PHONE_NUMBER]" at bounding box center [607, 233] width 109 height 38
copy td "7203033967"
click at [128, 44] on button "Conversions Inbox" at bounding box center [143, 43] width 57 height 30
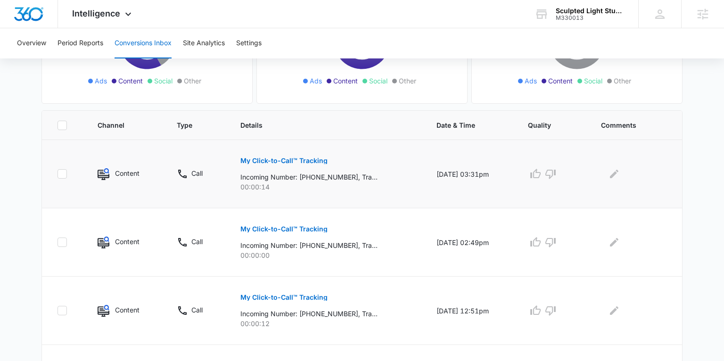
scroll to position [157, 0]
drag, startPoint x: 314, startPoint y: 176, endPoint x: 344, endPoint y: 175, distance: 29.2
click at [344, 175] on p "Incoming Number: [PHONE_NUMBER], Tracking Number: [PHONE_NUMBER], Ring To: [PHO…" at bounding box center [308, 178] width 137 height 10
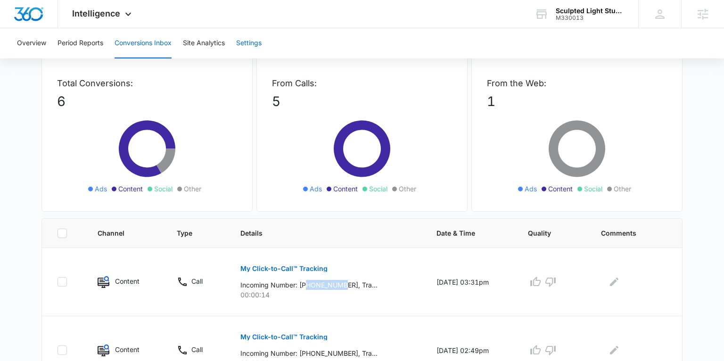
scroll to position [0, 0]
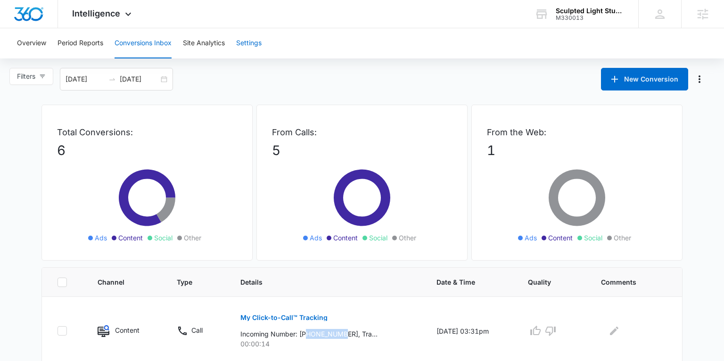
click at [248, 44] on button "Settings" at bounding box center [248, 43] width 25 height 30
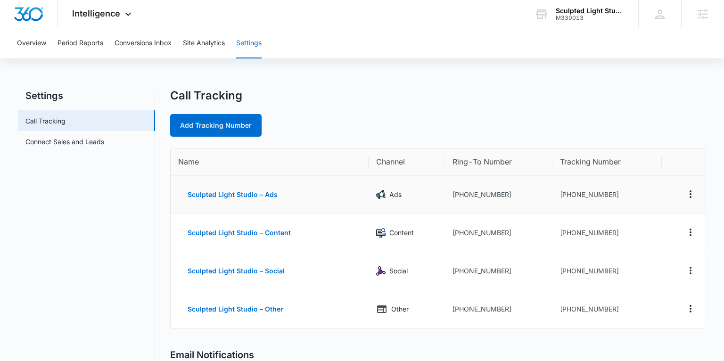
scroll to position [5, 0]
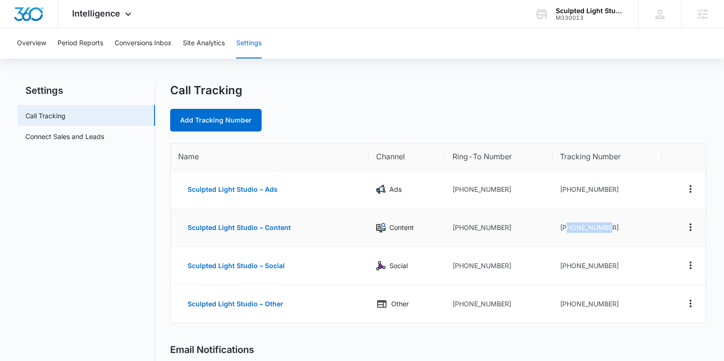
drag, startPoint x: 567, startPoint y: 228, endPoint x: 610, endPoint y: 227, distance: 42.9
click at [610, 227] on td "[PHONE_NUMBER]" at bounding box center [607, 228] width 109 height 38
copy td "7203033967"
click at [606, 230] on td "[PHONE_NUMBER]" at bounding box center [607, 228] width 109 height 38
drag, startPoint x: 611, startPoint y: 229, endPoint x: 566, endPoint y: 230, distance: 44.8
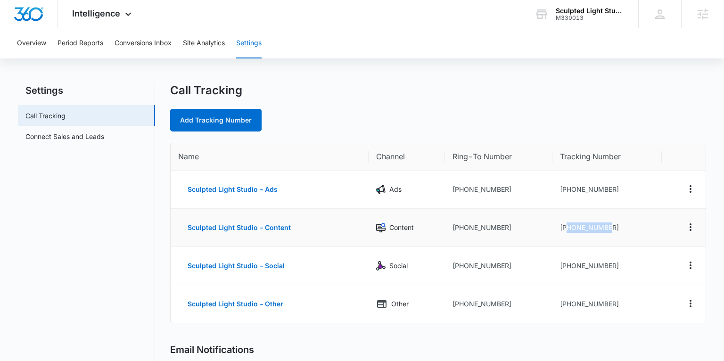
click at [566, 230] on td "[PHONE_NUMBER]" at bounding box center [607, 228] width 109 height 38
copy td "7203033967"
